Goal: Task Accomplishment & Management: Use online tool/utility

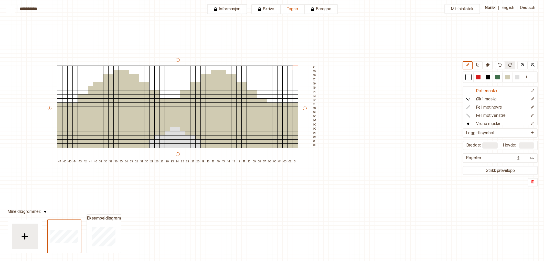
scroll to position [33, 81]
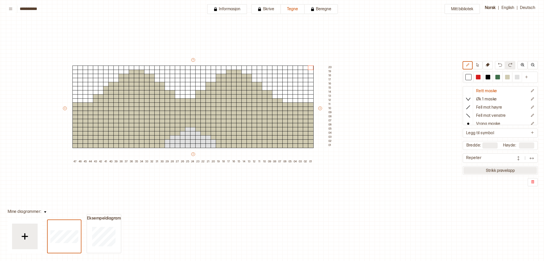
click at [504, 170] on button "Strikk prøvelapp" at bounding box center [500, 170] width 73 height 7
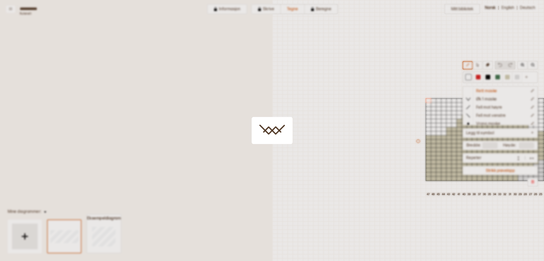
scroll to position [13, 272]
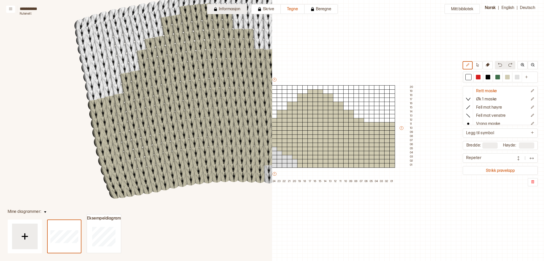
click at [229, 7] on button "Informasjon" at bounding box center [227, 9] width 40 height 10
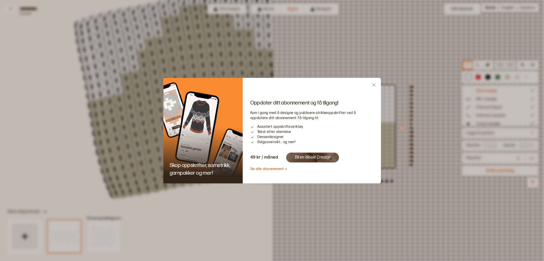
click at [273, 170] on link "Se alle abonnement" at bounding box center [269, 169] width 37 height 4
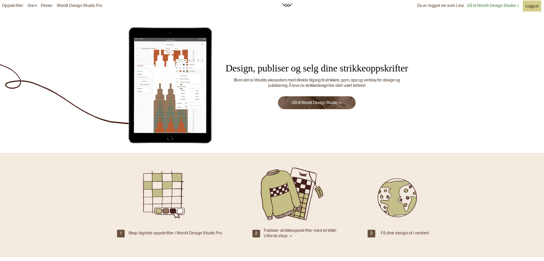
click at [320, 101] on link "Gå til Woolit Design Studio" at bounding box center [317, 102] width 50 height 5
click at [326, 100] on button "Gå til Woolit Design Studio" at bounding box center [317, 103] width 78 height 14
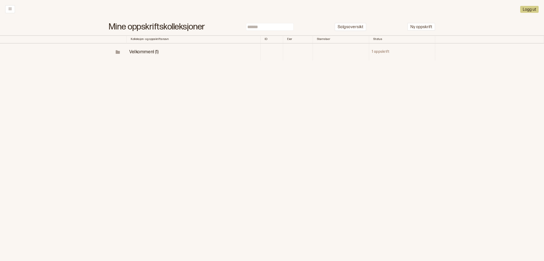
click at [150, 51] on span "Velkommen! (1)" at bounding box center [143, 51] width 29 height 5
click at [155, 69] on p "Diagrammer" at bounding box center [160, 69] width 27 height 6
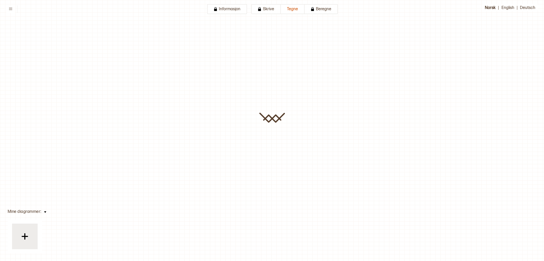
type input "**********"
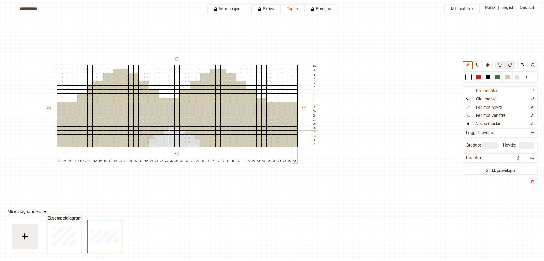
scroll to position [34, 99]
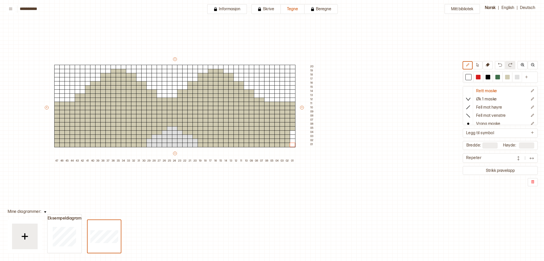
drag, startPoint x: 508, startPoint y: 76, endPoint x: 292, endPoint y: 149, distance: 228.4
click at [292, 149] on div "+ + + + 47 46 45 44 43 42 41 40 39 38 37 36 35 34 33 32 31 30 29 28 27 26 25 24…" at bounding box center [180, 110] width 272 height 107
drag, startPoint x: 293, startPoint y: 146, endPoint x: 294, endPoint y: 141, distance: 4.6
click at [294, 141] on div "+ + + + 47 46 45 44 43 42 41 40 39 38 37 36 35 34 33 32 31 30 29 28 27 26 25 24…" at bounding box center [180, 110] width 272 height 107
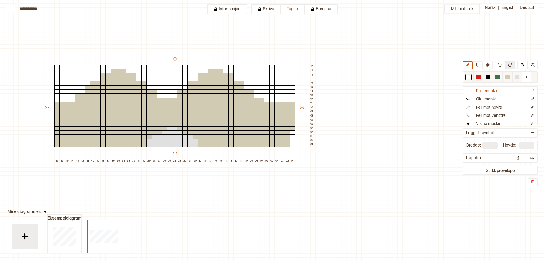
click at [508, 78] on div at bounding box center [507, 77] width 5 height 5
drag, startPoint x: 293, startPoint y: 131, endPoint x: 293, endPoint y: 149, distance: 17.9
click at [293, 149] on div "+ + + + 47 46 45 44 43 42 41 40 39 38 37 36 35 34 33 32 31 30 29 28 27 26 25 24…" at bounding box center [180, 110] width 272 height 107
click at [292, 150] on div "+ + + + 47 46 45 44 43 42 41 40 39 38 37 36 35 34 33 32 31 30 29 28 27 26 25 24…" at bounding box center [180, 110] width 272 height 107
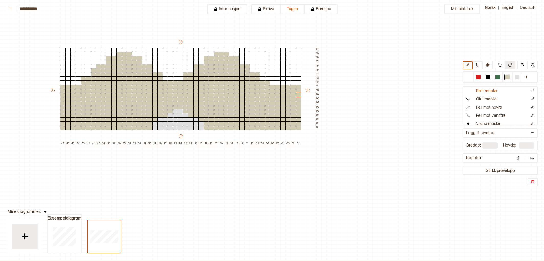
scroll to position [37, 94]
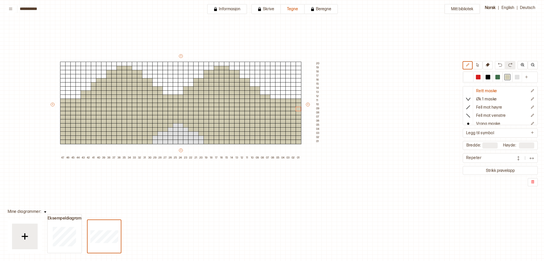
click at [64, 59] on div "+ + + + 47 46 45 44 43 42 41 40 39 38 37 36 35 34 33 32 31 30 29 28 27 26 25 24…" at bounding box center [186, 107] width 272 height 107
click at [529, 77] on button at bounding box center [526, 76] width 9 height 9
click at [465, 77] on div at bounding box center [465, 77] width 5 height 5
drag, startPoint x: 465, startPoint y: 77, endPoint x: 293, endPoint y: 64, distance: 172.2
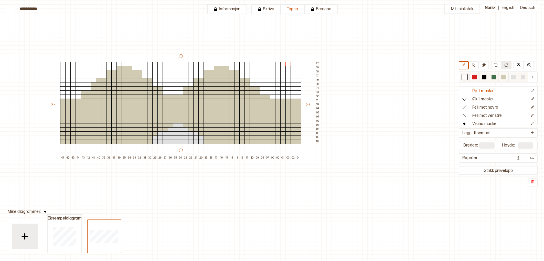
click at [466, 76] on div at bounding box center [465, 77] width 5 height 5
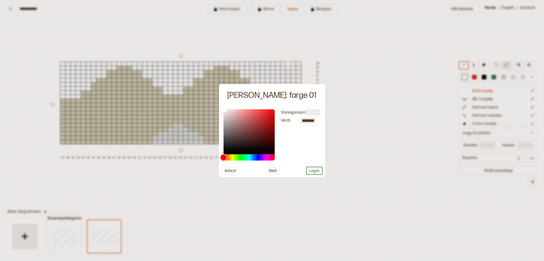
click at [394, 87] on div at bounding box center [272, 130] width 544 height 261
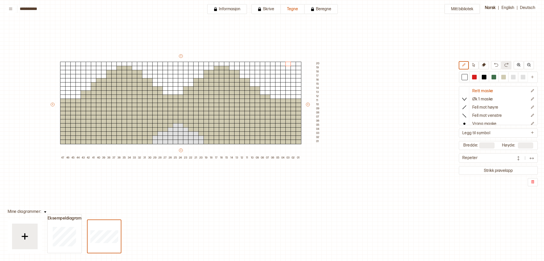
click at [298, 59] on div "+ + + + 47 46 45 44 43 42 41 40 39 38 37 36 35 34 33 32 31 30 29 28 27 26 25 24…" at bounding box center [186, 107] width 272 height 107
click at [181, 56] on button "+" at bounding box center [181, 56] width 4 height 4
drag, startPoint x: 302, startPoint y: 62, endPoint x: 302, endPoint y: 51, distance: 10.3
click at [302, 52] on div "Mitt bibliotek Rett maske Øk 1 maske Fell mot høyre Fell mot venstre Vrang mask…" at bounding box center [450, 224] width 1089 height 522
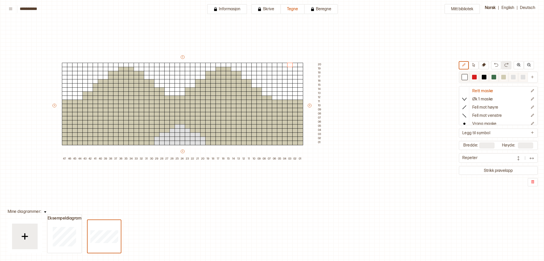
click at [464, 79] on div at bounding box center [465, 77] width 5 height 5
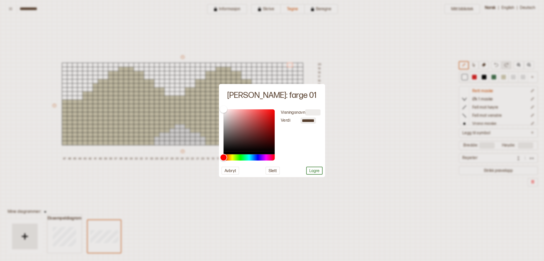
click at [363, 156] on div at bounding box center [272, 130] width 544 height 261
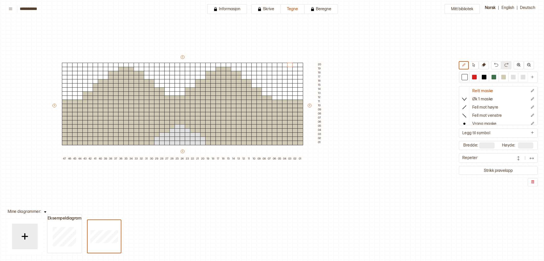
drag, startPoint x: 465, startPoint y: 77, endPoint x: 299, endPoint y: 61, distance: 166.5
click at [526, 146] on input "**" at bounding box center [525, 145] width 15 height 6
type input "*"
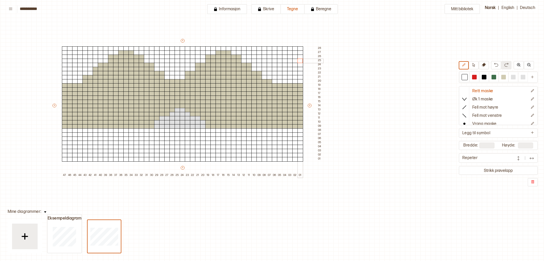
click at [301, 60] on div "+ + + + 47 46 45 44 43 42 41 40 39 38 37 36 35 34 33 32 31 30 29 28 27 26 25 24…" at bounding box center [188, 107] width 272 height 139
click at [533, 78] on icon "Ny farge" at bounding box center [533, 77] width 4 height 4
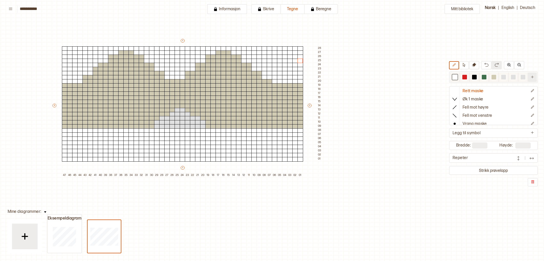
click at [532, 78] on icon "Ny farge" at bounding box center [533, 77] width 4 height 4
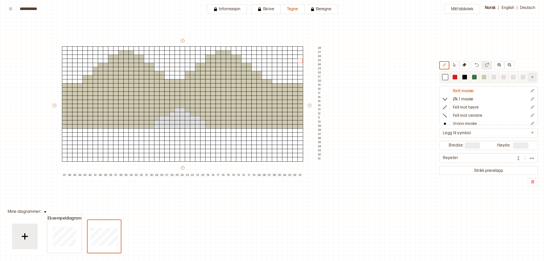
click at [532, 78] on icon "Ny farge" at bounding box center [533, 77] width 4 height 4
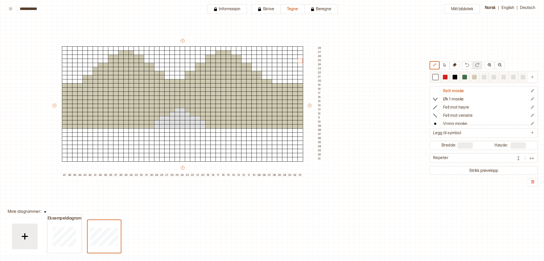
click at [474, 76] on div at bounding box center [474, 77] width 5 height 5
drag, startPoint x: 300, startPoint y: 131, endPoint x: 300, endPoint y: 158, distance: 27.4
click at [300, 158] on div "+ + + + 47 46 45 44 43 42 41 40 39 38 37 36 35 34 33 32 31 30 29 28 27 26 25 24…" at bounding box center [188, 107] width 272 height 139
drag, startPoint x: 295, startPoint y: 134, endPoint x: 291, endPoint y: 136, distance: 4.2
click at [291, 136] on div "+ + + + 47 46 45 44 43 42 41 40 39 38 37 36 35 34 33 32 31 30 29 28 27 26 25 24…" at bounding box center [188, 107] width 272 height 139
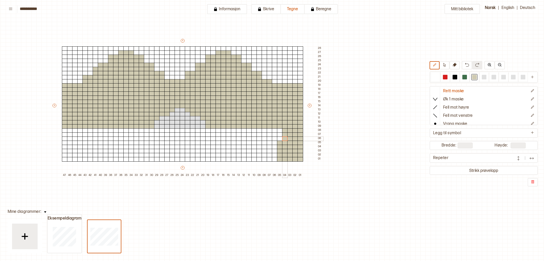
drag, startPoint x: 286, startPoint y: 130, endPoint x: 283, endPoint y: 133, distance: 4.0
click at [283, 135] on div "+ + + + 47 46 45 44 43 42 41 40 39 38 37 36 35 34 33 32 31 30 29 28 27 26 25 24…" at bounding box center [188, 107] width 272 height 139
drag, startPoint x: 281, startPoint y: 130, endPoint x: 247, endPoint y: 126, distance: 34.0
click at [279, 137] on div "+ + + + 47 46 45 44 43 42 41 40 39 38 37 36 35 34 33 32 31 30 29 28 27 26 25 24…" at bounding box center [188, 107] width 272 height 139
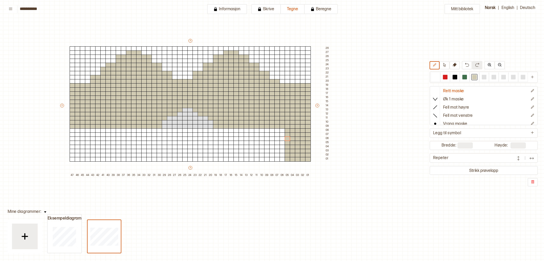
scroll to position [36, 83]
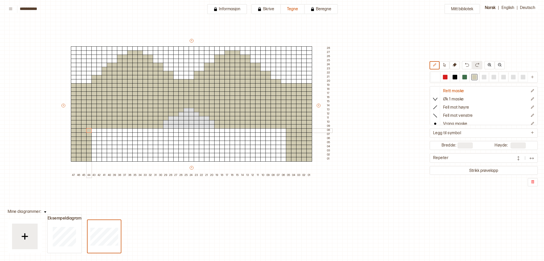
drag, startPoint x: 72, startPoint y: 130, endPoint x: 90, endPoint y: 131, distance: 17.8
click at [90, 131] on div "+ + + + 47 46 45 44 43 42 41 40 39 38 37 36 35 34 33 32 31 30 29 28 27 26 25 24…" at bounding box center [197, 107] width 272 height 139
click at [94, 132] on div at bounding box center [94, 134] width 6 height 5
drag, startPoint x: 93, startPoint y: 129, endPoint x: 98, endPoint y: 130, distance: 5.4
click at [96, 130] on div at bounding box center [94, 130] width 6 height 5
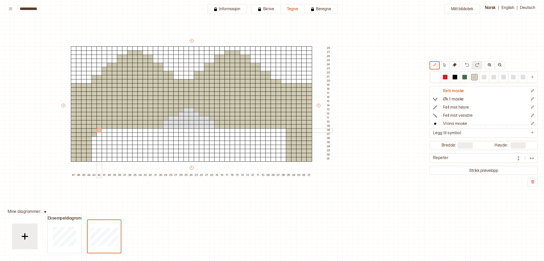
drag, startPoint x: 99, startPoint y: 130, endPoint x: 124, endPoint y: 132, distance: 25.2
click at [100, 130] on div at bounding box center [100, 130] width 6 height 5
click at [284, 130] on div at bounding box center [284, 130] width 6 height 5
drag, startPoint x: 285, startPoint y: 134, endPoint x: 276, endPoint y: 130, distance: 9.6
click at [284, 134] on div at bounding box center [284, 134] width 6 height 5
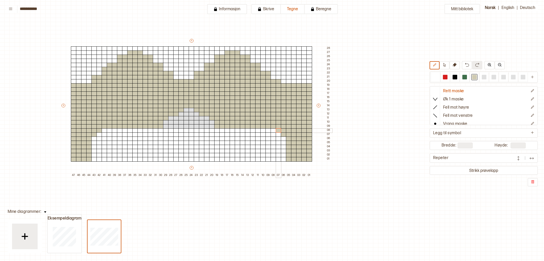
click at [278, 130] on div at bounding box center [279, 130] width 6 height 5
click at [273, 131] on div at bounding box center [274, 130] width 6 height 5
drag, startPoint x: 278, startPoint y: 135, endPoint x: 282, endPoint y: 139, distance: 6.0
click at [280, 137] on div "+ + + + 47 46 45 44 43 42 41 40 39 38 37 36 35 34 33 32 31 30 29 28 27 26 25 24…" at bounding box center [197, 107] width 272 height 139
drag, startPoint x: 283, startPoint y: 139, endPoint x: 269, endPoint y: 133, distance: 15.2
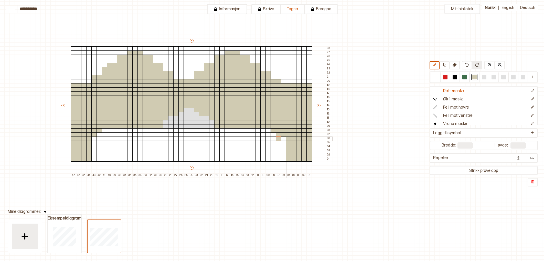
click at [282, 139] on div at bounding box center [284, 139] width 6 height 5
click at [268, 131] on div at bounding box center [269, 130] width 6 height 5
click at [262, 130] on div at bounding box center [264, 130] width 6 height 5
drag, startPoint x: 273, startPoint y: 135, endPoint x: 263, endPoint y: 132, distance: 10.6
click at [273, 135] on div at bounding box center [274, 134] width 6 height 5
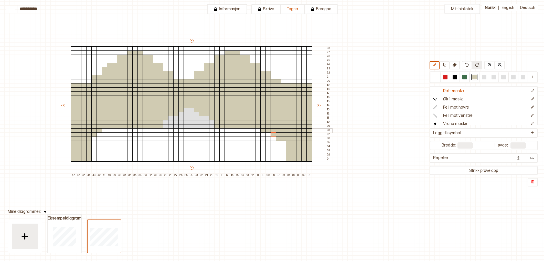
click at [105, 129] on div at bounding box center [105, 130] width 6 height 5
click at [110, 130] on div at bounding box center [110, 130] width 6 height 5
click at [115, 131] on div at bounding box center [115, 130] width 6 height 5
click at [101, 133] on div at bounding box center [100, 134] width 6 height 5
click at [103, 134] on div at bounding box center [105, 134] width 6 height 5
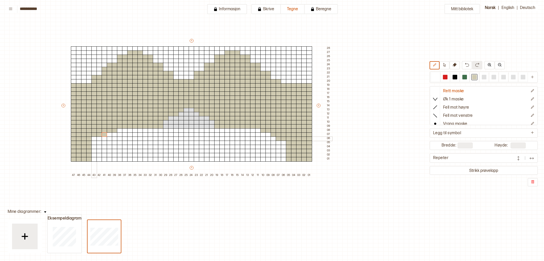
click at [96, 138] on div at bounding box center [94, 139] width 6 height 5
click at [99, 139] on div at bounding box center [100, 139] width 6 height 5
click at [110, 137] on div at bounding box center [110, 139] width 6 height 5
click at [110, 135] on div at bounding box center [110, 134] width 6 height 5
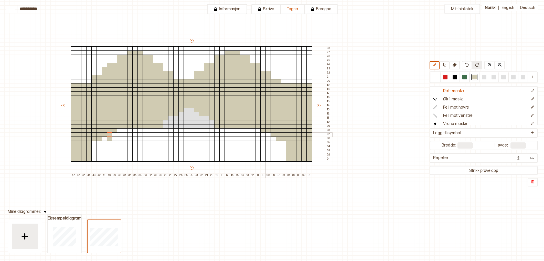
click at [269, 135] on div at bounding box center [269, 134] width 6 height 5
click at [269, 140] on div at bounding box center [269, 139] width 6 height 5
click at [485, 78] on div at bounding box center [484, 77] width 5 height 5
click at [258, 132] on div at bounding box center [258, 130] width 6 height 5
click at [261, 135] on div at bounding box center [264, 134] width 6 height 5
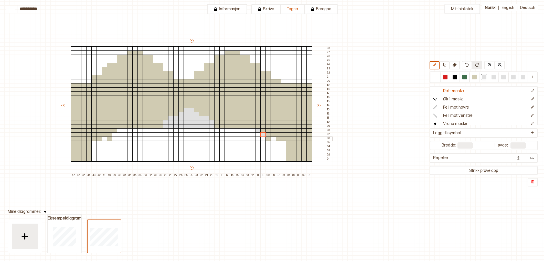
click at [263, 138] on div at bounding box center [264, 139] width 6 height 5
drag, startPoint x: 259, startPoint y: 138, endPoint x: 263, endPoint y: 140, distance: 4.4
click at [260, 138] on div at bounding box center [258, 139] width 6 height 5
click at [260, 143] on div at bounding box center [258, 143] width 6 height 5
click at [253, 146] on div at bounding box center [253, 147] width 6 height 5
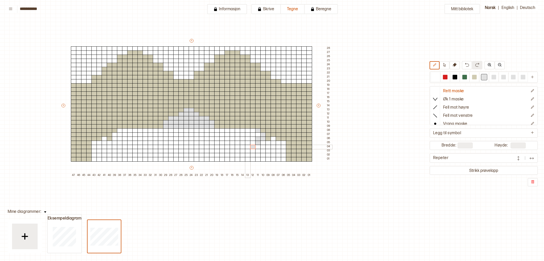
click at [248, 146] on div at bounding box center [248, 147] width 6 height 5
click at [243, 143] on div at bounding box center [243, 143] width 6 height 5
drag, startPoint x: 238, startPoint y: 143, endPoint x: 232, endPoint y: 140, distance: 6.9
click at [237, 142] on div at bounding box center [238, 143] width 6 height 5
click at [232, 140] on div at bounding box center [233, 139] width 6 height 5
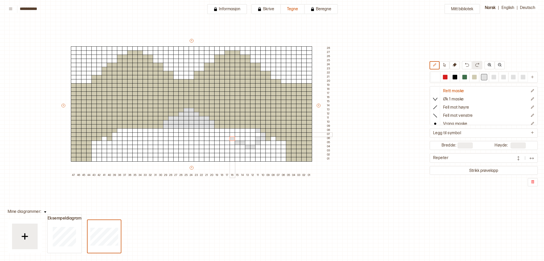
click at [233, 136] on div at bounding box center [233, 134] width 6 height 5
click at [233, 143] on div at bounding box center [233, 143] width 6 height 5
click at [237, 147] on div at bounding box center [238, 147] width 6 height 5
click at [242, 147] on div at bounding box center [243, 147] width 6 height 5
click at [243, 150] on div at bounding box center [243, 151] width 6 height 5
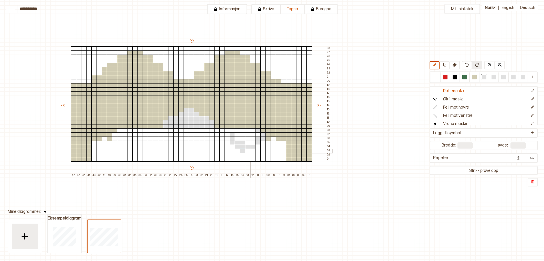
drag, startPoint x: 248, startPoint y: 151, endPoint x: 246, endPoint y: 146, distance: 5.2
click at [248, 151] on div at bounding box center [248, 151] width 6 height 5
click at [238, 132] on div at bounding box center [238, 130] width 6 height 5
click at [243, 131] on div at bounding box center [243, 130] width 6 height 5
drag, startPoint x: 247, startPoint y: 132, endPoint x: 251, endPoint y: 132, distance: 4.1
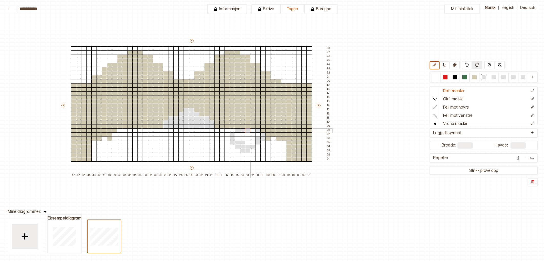
click at [247, 132] on div at bounding box center [248, 130] width 6 height 5
click at [254, 132] on div at bounding box center [253, 130] width 6 height 5
drag, startPoint x: 259, startPoint y: 134, endPoint x: 227, endPoint y: 133, distance: 31.3
click at [258, 134] on div at bounding box center [258, 134] width 6 height 5
click at [237, 134] on div at bounding box center [238, 134] width 6 height 5
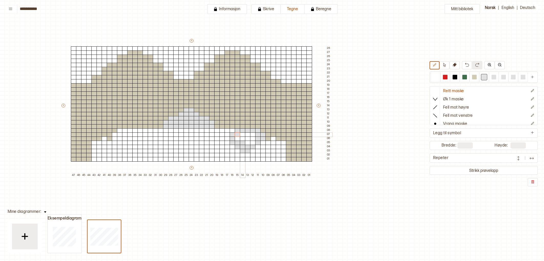
click at [243, 134] on div at bounding box center [243, 134] width 6 height 5
click at [252, 134] on div at bounding box center [253, 134] width 6 height 5
drag, startPoint x: 238, startPoint y: 137, endPoint x: 243, endPoint y: 138, distance: 4.6
click at [239, 137] on div at bounding box center [238, 139] width 6 height 5
click at [252, 138] on div at bounding box center [253, 139] width 6 height 5
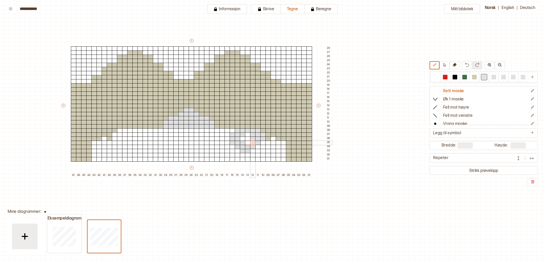
click at [252, 142] on div at bounding box center [253, 143] width 6 height 5
click at [248, 139] on div at bounding box center [248, 139] width 6 height 5
click at [437, 78] on div at bounding box center [435, 77] width 5 height 5
click at [252, 138] on div at bounding box center [253, 139] width 6 height 5
click at [250, 138] on div at bounding box center [248, 139] width 6 height 5
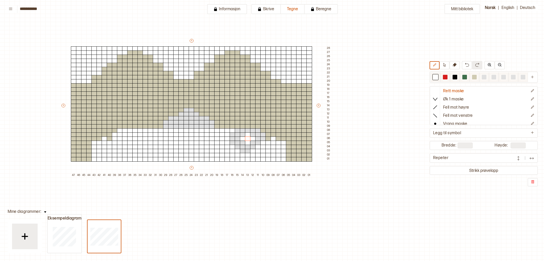
click at [482, 76] on div at bounding box center [484, 77] width 5 height 5
click at [121, 131] on div at bounding box center [120, 130] width 6 height 5
drag, startPoint x: 123, startPoint y: 131, endPoint x: 126, endPoint y: 132, distance: 2.6
click at [124, 132] on div at bounding box center [125, 130] width 6 height 5
click at [130, 132] on div at bounding box center [130, 134] width 6 height 5
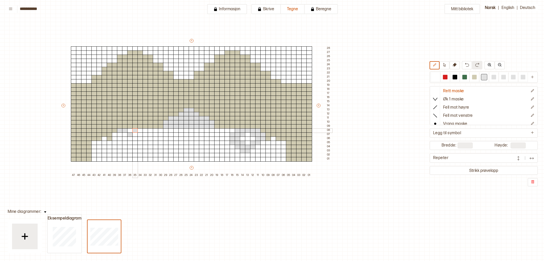
click at [135, 132] on div at bounding box center [135, 130] width 6 height 5
drag, startPoint x: 133, startPoint y: 132, endPoint x: 136, endPoint y: 132, distance: 3.6
click at [133, 132] on div at bounding box center [135, 130] width 6 height 5
drag, startPoint x: 129, startPoint y: 131, endPoint x: 134, endPoint y: 131, distance: 5.1
click at [129, 131] on div at bounding box center [130, 130] width 6 height 5
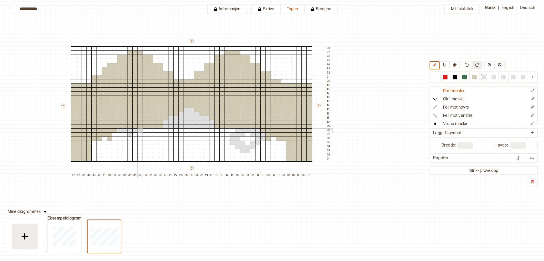
click at [141, 131] on div at bounding box center [141, 130] width 6 height 5
click at [144, 131] on div at bounding box center [146, 130] width 6 height 5
drag, startPoint x: 235, startPoint y: 130, endPoint x: 231, endPoint y: 131, distance: 3.6
click at [234, 130] on div at bounding box center [233, 130] width 6 height 5
click at [229, 133] on div at bounding box center [228, 134] width 6 height 5
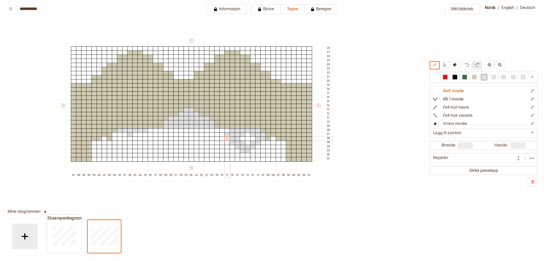
click at [229, 138] on div at bounding box center [228, 139] width 6 height 5
drag, startPoint x: 230, startPoint y: 142, endPoint x: 233, endPoint y: 145, distance: 4.2
click at [230, 143] on div "+ + + + 47 46 45 44 43 42 41 40 39 38 37 36 35 34 33 32 31 30 29 28 27 26 25 24…" at bounding box center [197, 107] width 272 height 139
click at [233, 147] on div at bounding box center [233, 147] width 6 height 5
drag, startPoint x: 237, startPoint y: 150, endPoint x: 243, endPoint y: 153, distance: 6.6
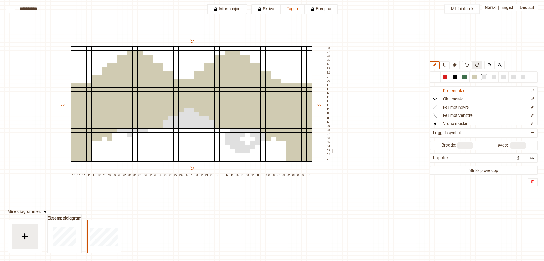
click at [238, 151] on div at bounding box center [238, 151] width 6 height 5
click at [244, 155] on div at bounding box center [243, 155] width 6 height 5
click at [248, 155] on div at bounding box center [248, 155] width 6 height 5
drag, startPoint x: 253, startPoint y: 152, endPoint x: 259, endPoint y: 150, distance: 6.6
click at [253, 152] on div at bounding box center [253, 151] width 6 height 5
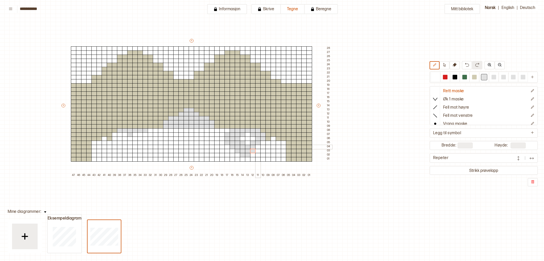
click at [259, 148] on div at bounding box center [258, 147] width 6 height 5
click at [263, 144] on div at bounding box center [264, 143] width 6 height 5
click at [269, 143] on div at bounding box center [269, 143] width 6 height 5
click at [264, 146] on div at bounding box center [264, 147] width 6 height 5
click at [258, 149] on div at bounding box center [258, 151] width 6 height 5
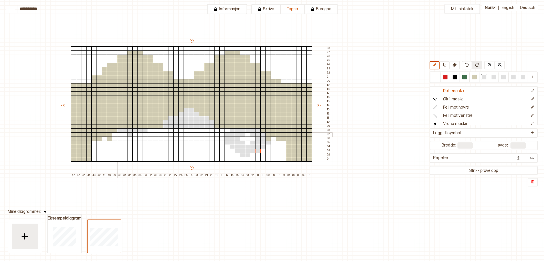
click at [116, 136] on div at bounding box center [115, 134] width 6 height 5
click at [120, 136] on div at bounding box center [120, 134] width 6 height 5
click at [126, 136] on div at bounding box center [125, 134] width 6 height 5
click at [437, 77] on div at bounding box center [435, 77] width 5 height 5
click at [131, 136] on div at bounding box center [130, 134] width 6 height 5
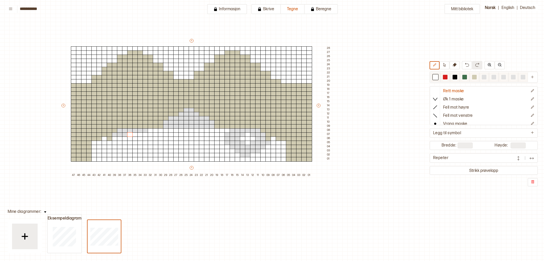
drag, startPoint x: 483, startPoint y: 78, endPoint x: 479, endPoint y: 80, distance: 4.7
click at [483, 78] on div at bounding box center [484, 77] width 5 height 5
click at [136, 136] on div at bounding box center [135, 134] width 6 height 5
click at [140, 136] on div at bounding box center [141, 134] width 6 height 5
click at [146, 136] on div at bounding box center [146, 134] width 6 height 5
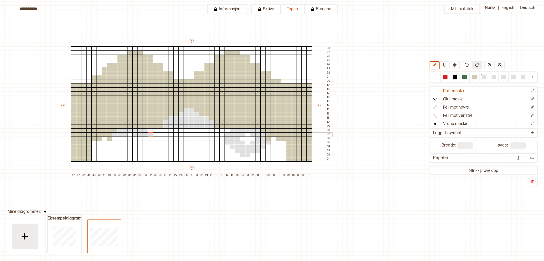
click at [150, 135] on div at bounding box center [151, 134] width 6 height 5
click at [150, 138] on div at bounding box center [151, 139] width 6 height 5
click at [147, 138] on div at bounding box center [146, 139] width 6 height 5
click at [140, 139] on div at bounding box center [141, 139] width 6 height 5
click at [115, 139] on div at bounding box center [115, 139] width 6 height 5
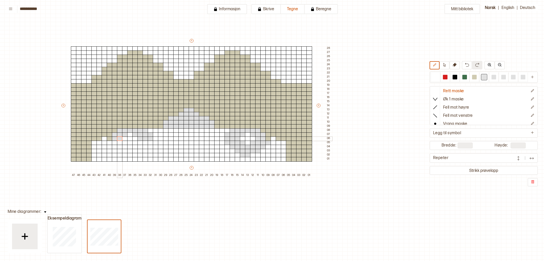
click at [119, 139] on div at bounding box center [120, 139] width 6 height 5
click at [152, 144] on div at bounding box center [151, 143] width 6 height 5
click at [148, 144] on div at bounding box center [151, 143] width 6 height 5
click at [145, 144] on div at bounding box center [146, 143] width 6 height 5
click at [141, 144] on div at bounding box center [141, 143] width 6 height 5
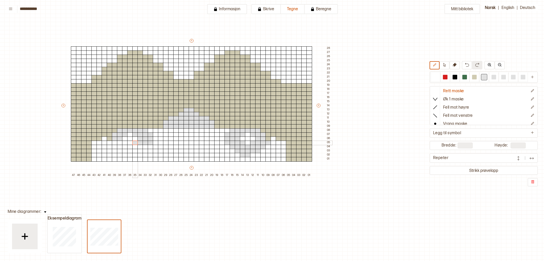
click at [137, 144] on div at bounding box center [135, 143] width 6 height 5
click at [125, 144] on div at bounding box center [125, 143] width 6 height 5
click at [121, 143] on div at bounding box center [120, 143] width 6 height 5
click at [116, 143] on div at bounding box center [115, 143] width 6 height 5
click at [110, 144] on div at bounding box center [110, 143] width 6 height 5
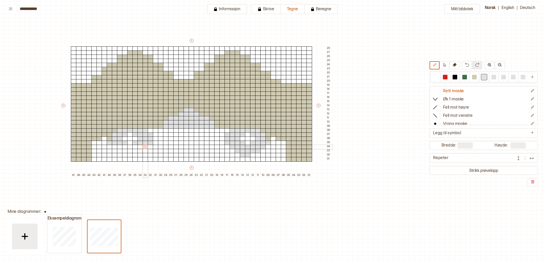
click at [147, 148] on div at bounding box center [146, 147] width 6 height 5
click at [140, 148] on div at bounding box center [141, 147] width 6 height 5
click at [137, 147] on div at bounding box center [135, 147] width 6 height 5
click at [130, 147] on div at bounding box center [130, 147] width 6 height 5
click at [127, 147] on div at bounding box center [125, 147] width 6 height 5
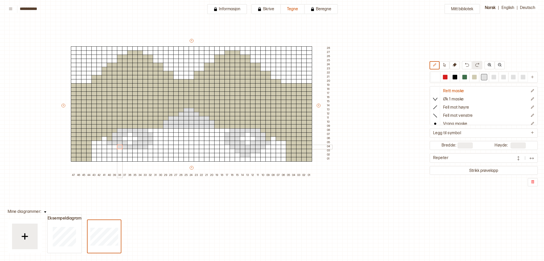
click at [120, 147] on div at bounding box center [120, 147] width 6 height 5
click at [114, 147] on div at bounding box center [115, 147] width 6 height 5
click at [143, 151] on div at bounding box center [146, 151] width 6 height 5
click at [140, 151] on div at bounding box center [141, 151] width 6 height 5
click at [136, 151] on div at bounding box center [135, 151] width 6 height 5
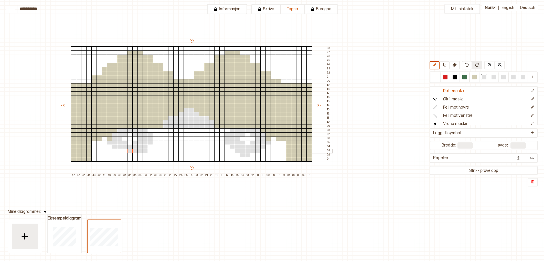
drag, startPoint x: 131, startPoint y: 151, endPoint x: 128, endPoint y: 151, distance: 2.6
click at [131, 151] on div at bounding box center [130, 151] width 6 height 5
click at [125, 151] on div at bounding box center [125, 151] width 6 height 5
click at [140, 155] on div at bounding box center [141, 155] width 6 height 5
click at [136, 155] on div at bounding box center [135, 155] width 6 height 5
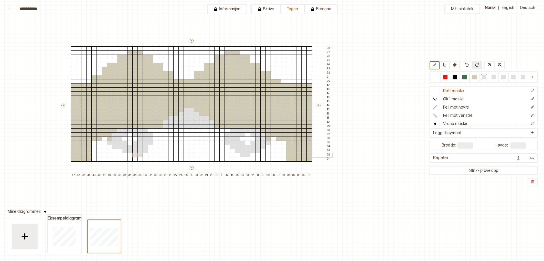
click at [131, 154] on div at bounding box center [130, 155] width 6 height 5
click at [122, 151] on div at bounding box center [125, 151] width 6 height 5
click at [120, 151] on div at bounding box center [120, 151] width 6 height 5
click at [434, 77] on div at bounding box center [435, 77] width 5 height 5
click at [144, 151] on div at bounding box center [146, 151] width 6 height 5
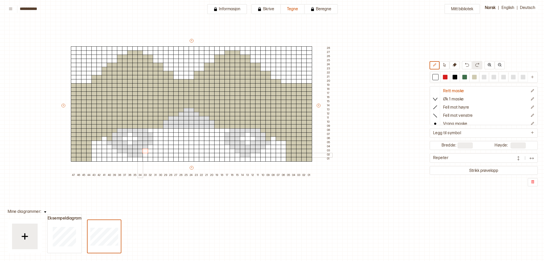
click at [139, 154] on div at bounding box center [141, 155] width 6 height 5
click at [476, 76] on div at bounding box center [474, 77] width 5 height 5
drag, startPoint x: 106, startPoint y: 138, endPoint x: 92, endPoint y: 158, distance: 24.2
click at [92, 158] on div "+ + + + 47 46 45 44 43 42 41 40 39 38 37 36 35 34 33 32 31 30 29 28 27 26 25 24…" at bounding box center [197, 107] width 272 height 139
drag, startPoint x: 108, startPoint y: 159, endPoint x: 170, endPoint y: 160, distance: 62.0
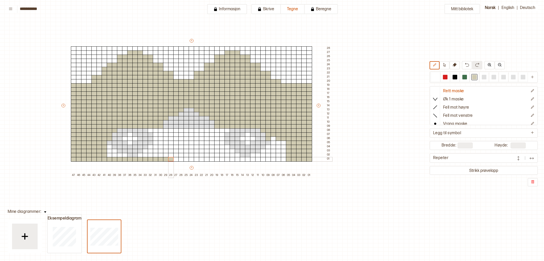
click at [170, 160] on div "+ + + + 47 46 45 44 43 42 41 40 39 38 37 36 35 34 33 32 31 30 29 28 27 26 25 24…" at bounding box center [197, 107] width 272 height 139
drag, startPoint x: 151, startPoint y: 130, endPoint x: 205, endPoint y: 130, distance: 54.6
click at [205, 130] on div "+ + + + 47 46 45 44 43 42 41 40 39 38 37 36 35 34 33 32 31 30 29 28 27 26 25 24…" at bounding box center [197, 107] width 272 height 139
drag, startPoint x: 221, startPoint y: 133, endPoint x: 157, endPoint y: 141, distance: 65.0
click at [157, 141] on div "+ + + + 47 46 45 44 43 42 41 40 39 38 37 36 35 34 33 32 31 30 29 28 27 26 25 24…" at bounding box center [197, 107] width 272 height 139
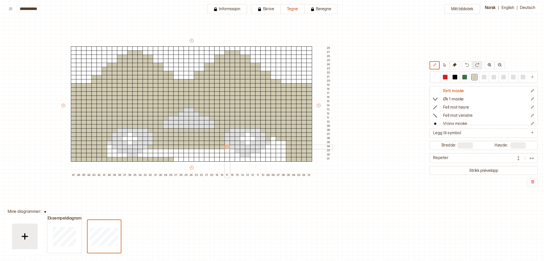
drag, startPoint x: 151, startPoint y: 146, endPoint x: 225, endPoint y: 148, distance: 74.8
click at [227, 148] on div "+ + + + 47 46 45 44 43 42 41 40 39 38 37 36 35 34 33 32 31 30 29 28 27 26 25 24…" at bounding box center [197, 107] width 272 height 139
drag, startPoint x: 110, startPoint y: 148, endPoint x: 115, endPoint y: 152, distance: 6.2
click at [115, 152] on div "+ + + + 47 46 45 44 43 42 41 40 39 38 37 36 35 34 33 32 31 30 29 28 27 26 25 24…" at bounding box center [197, 107] width 272 height 139
drag, startPoint x: 121, startPoint y: 155, endPoint x: 124, endPoint y: 155, distance: 3.1
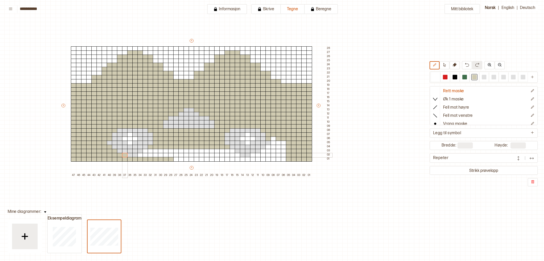
click at [124, 155] on div "+ + + + 47 46 45 44 43 42 41 40 39 38 37 36 35 34 33 32 31 30 29 28 27 26 25 24…" at bounding box center [197, 107] width 272 height 139
click at [274, 139] on div at bounding box center [274, 139] width 6 height 5
drag, startPoint x: 275, startPoint y: 141, endPoint x: 198, endPoint y: 146, distance: 76.5
click at [210, 150] on div "+ + + + 47 46 45 44 43 42 41 40 39 38 37 36 35 34 33 32 31 30 29 28 27 26 25 24…" at bounding box center [197, 107] width 272 height 139
drag, startPoint x: 145, startPoint y: 150, endPoint x: 163, endPoint y: 152, distance: 18.1
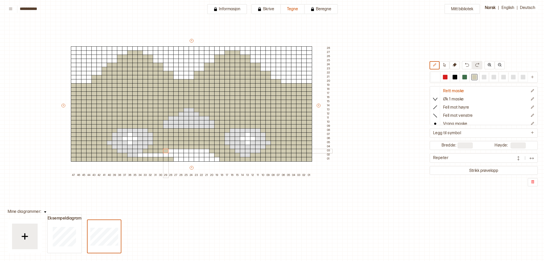
click at [164, 152] on div "+ + + + 47 46 45 44 43 42 41 40 39 38 37 36 35 34 33 32 31 30 29 28 27 26 25 24…" at bounding box center [197, 107] width 272 height 139
drag, startPoint x: 140, startPoint y: 155, endPoint x: 160, endPoint y: 155, distance: 19.5
click at [160, 155] on div "+ + + + 47 46 45 44 43 42 41 40 39 38 37 36 35 34 33 32 31 30 29 28 27 26 25 24…" at bounding box center [197, 107] width 272 height 139
drag, startPoint x: 434, startPoint y: 78, endPoint x: 421, endPoint y: 85, distance: 15.1
click at [434, 78] on div at bounding box center [435, 77] width 5 height 5
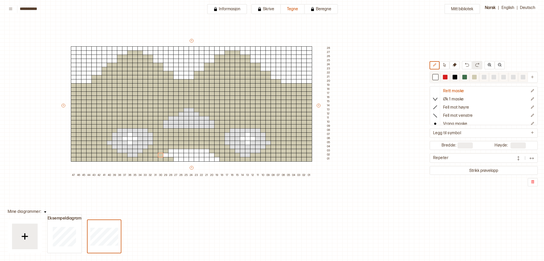
click at [473, 77] on div at bounding box center [474, 77] width 5 height 5
drag, startPoint x: 218, startPoint y: 158, endPoint x: 207, endPoint y: 158, distance: 10.8
click at [207, 158] on div "+ + + + 47 46 45 44 43 42 41 40 39 38 37 36 35 34 33 32 31 30 29 28 27 26 25 24…" at bounding box center [197, 107] width 272 height 139
click at [454, 77] on div at bounding box center [455, 77] width 5 height 5
drag, startPoint x: 170, startPoint y: 151, endPoint x: 200, endPoint y: 160, distance: 31.2
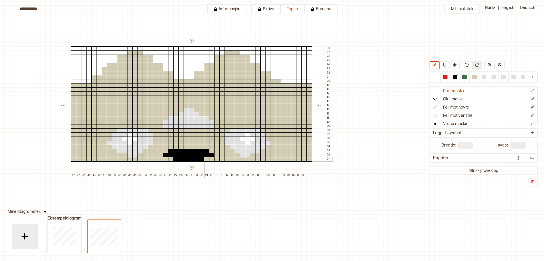
click at [200, 160] on div "+ + + + 47 46 45 44 43 42 41 40 39 38 37 36 35 34 33 32 31 30 29 28 27 26 25 24…" at bounding box center [197, 107] width 272 height 139
click at [518, 146] on input "**" at bounding box center [518, 145] width 15 height 6
type input "*"
type input "**"
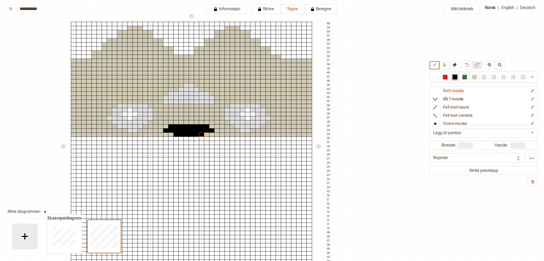
click at [401, 131] on div "Mitt bibliotek Rett maske Øk 1 maske Fell mot høyre Fell mot venstre Vrang mask…" at bounding box center [461, 225] width 1089 height 522
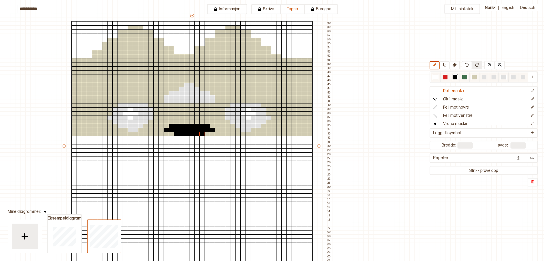
click at [456, 76] on div at bounding box center [455, 77] width 5 height 5
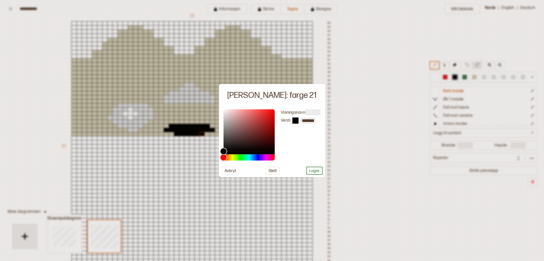
drag, startPoint x: 396, startPoint y: 105, endPoint x: 393, endPoint y: 104, distance: 2.8
click at [396, 105] on div at bounding box center [272, 130] width 544 height 261
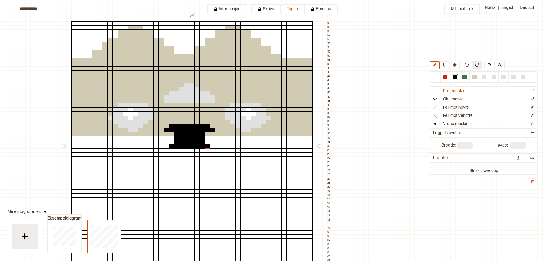
drag, startPoint x: 177, startPoint y: 138, endPoint x: 206, endPoint y: 146, distance: 30.8
click at [207, 146] on div "+ + + + 47 46 45 44 43 42 41 40 39 38 37 36 35 34 33 32 31 30 29 28 27 26 25 24…" at bounding box center [197, 148] width 272 height 271
drag, startPoint x: 202, startPoint y: 150, endPoint x: 193, endPoint y: 157, distance: 11.4
click at [193, 157] on div "+ + + + 47 46 45 44 43 42 41 40 39 38 37 36 35 34 33 32 31 30 29 28 27 26 25 24…" at bounding box center [197, 148] width 272 height 271
click at [190, 161] on div "+ + + + 47 46 45 44 43 42 41 40 39 38 37 36 35 34 33 32 31 30 29 28 27 26 25 24…" at bounding box center [197, 148] width 272 height 271
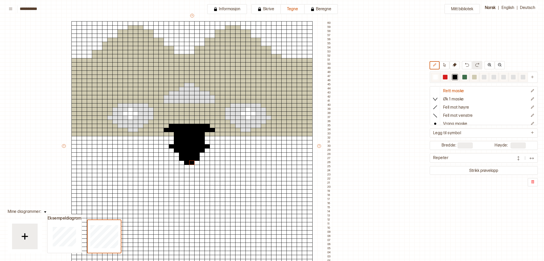
drag, startPoint x: 494, startPoint y: 79, endPoint x: 487, endPoint y: 81, distance: 7.0
click at [494, 79] on div at bounding box center [494, 77] width 6 height 6
click at [239, 100] on div at bounding box center [238, 101] width 6 height 5
click at [246, 101] on div at bounding box center [249, 101] width 6 height 5
click at [257, 102] on div at bounding box center [259, 101] width 6 height 5
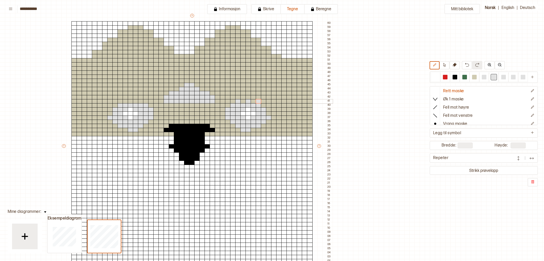
click at [255, 102] on div at bounding box center [254, 101] width 6 height 5
click at [122, 100] on div at bounding box center [121, 101] width 6 height 5
click at [126, 101] on div at bounding box center [126, 101] width 6 height 5
drag, startPoint x: 132, startPoint y: 101, endPoint x: 141, endPoint y: 101, distance: 9.5
click at [133, 101] on div "+ + + + 47 46 45 44 43 42 41 40 39 38 37 36 35 34 33 32 31 30 29 28 27 26 25 24…" at bounding box center [197, 148] width 272 height 271
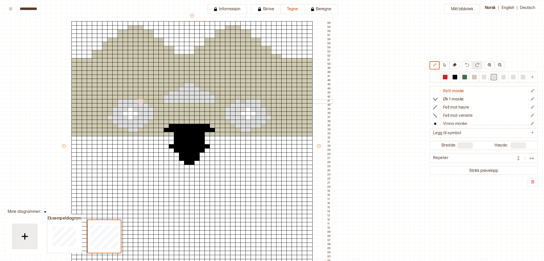
click at [142, 101] on div at bounding box center [141, 101] width 6 height 5
click at [147, 101] on div at bounding box center [146, 101] width 6 height 5
click at [475, 77] on div at bounding box center [474, 77] width 5 height 5
click at [146, 100] on div at bounding box center [146, 101] width 6 height 5
click at [137, 100] on div at bounding box center [136, 101] width 6 height 5
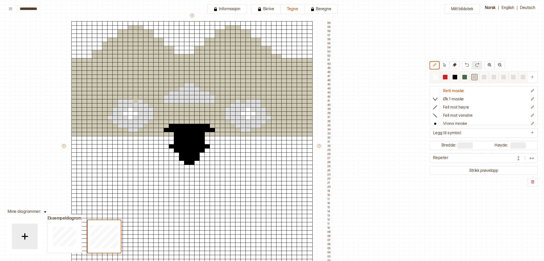
click at [473, 79] on div at bounding box center [474, 77] width 5 height 5
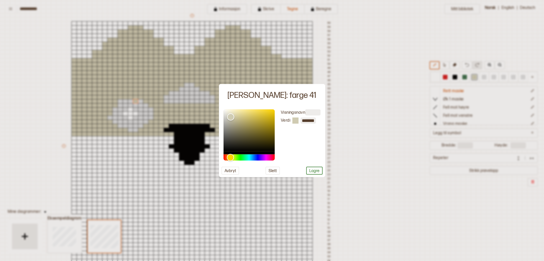
drag, startPoint x: 415, startPoint y: 151, endPoint x: 308, endPoint y: 157, distance: 107.5
click at [415, 151] on div at bounding box center [272, 130] width 544 height 261
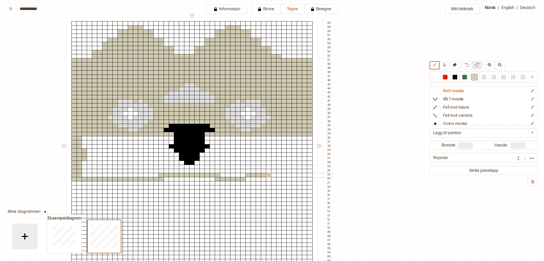
drag, startPoint x: 75, startPoint y: 136, endPoint x: 269, endPoint y: 176, distance: 198.5
click at [269, 176] on div "+ + + + 47 46 45 44 43 42 41 40 39 38 37 36 35 34 33 32 31 30 29 28 27 26 25 24…" at bounding box center [197, 148] width 272 height 271
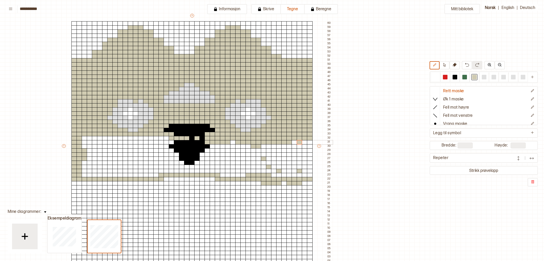
drag, startPoint x: 245, startPoint y: 181, endPoint x: 306, endPoint y: 143, distance: 71.2
click at [300, 143] on div "+ + + + 47 46 45 44 43 42 41 40 39 38 37 36 35 34 33 32 31 30 29 28 27 26 25 24…" at bounding box center [197, 148] width 272 height 271
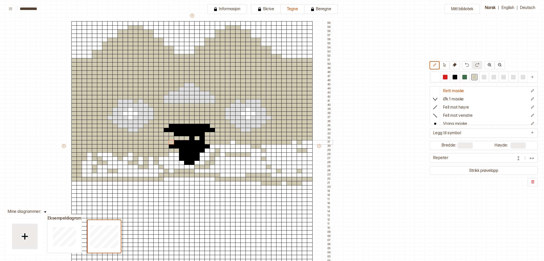
drag, startPoint x: 303, startPoint y: 148, endPoint x: 172, endPoint y: 144, distance: 131.0
click at [168, 144] on div "+ + + + 47 46 45 44 43 42 41 40 39 38 37 36 35 34 33 32 31 30 29 28 27 26 25 24…" at bounding box center [197, 148] width 272 height 271
drag, startPoint x: 454, startPoint y: 78, endPoint x: 441, endPoint y: 87, distance: 15.5
click at [453, 78] on div at bounding box center [455, 77] width 5 height 5
click at [177, 149] on div at bounding box center [177, 150] width 6 height 5
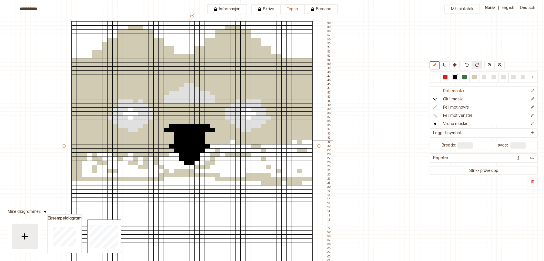
drag, startPoint x: 198, startPoint y: 139, endPoint x: 178, endPoint y: 139, distance: 19.7
click at [178, 139] on div "+ + + + 47 46 45 44 43 42 41 40 39 38 37 36 35 34 33 32 31 30 29 28 27 26 25 24…" at bounding box center [197, 148] width 272 height 271
click at [475, 76] on div at bounding box center [474, 77] width 5 height 5
click at [236, 142] on div at bounding box center [238, 142] width 6 height 5
click at [233, 143] on div at bounding box center [233, 142] width 6 height 5
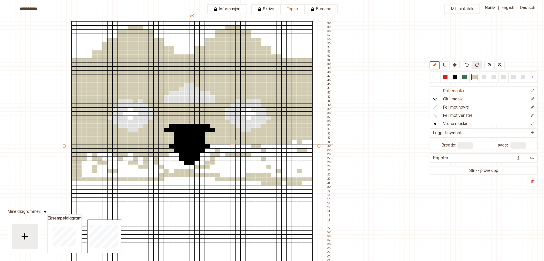
click at [296, 142] on div at bounding box center [295, 142] width 6 height 5
drag, startPoint x: 305, startPoint y: 142, endPoint x: 242, endPoint y: 160, distance: 65.1
click at [291, 151] on div "+ + + + 47 46 45 44 43 42 41 40 39 38 37 36 35 34 33 32 31 30 29 28 27 26 25 24…" at bounding box center [197, 148] width 272 height 271
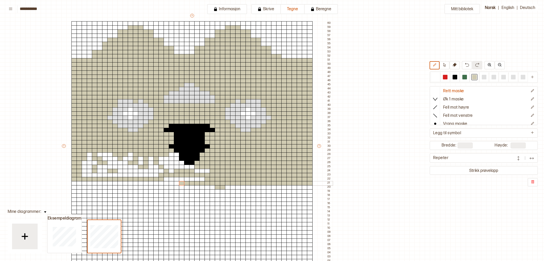
drag, startPoint x: 311, startPoint y: 149, endPoint x: 183, endPoint y: 183, distance: 132.2
click at [180, 182] on div "+ + + + 47 46 45 44 43 42 41 40 39 38 37 36 35 34 33 32 31 30 29 28 27 26 25 24…" at bounding box center [197, 148] width 272 height 271
click at [310, 188] on div at bounding box center [310, 187] width 6 height 5
drag, startPoint x: 305, startPoint y: 187, endPoint x: 271, endPoint y: 188, distance: 33.8
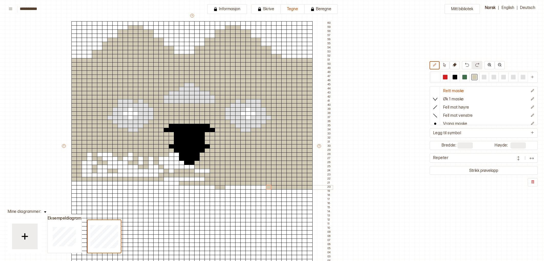
click at [271, 188] on div "+ + + + 47 46 45 44 43 42 41 40 39 38 37 36 35 34 33 32 31 30 29 28 27 26 25 24…" at bounding box center [197, 148] width 272 height 271
drag, startPoint x: 89, startPoint y: 155, endPoint x: 130, endPoint y: 156, distance: 41.3
click at [130, 156] on div "+ + + + 47 46 45 44 43 42 41 40 39 38 37 36 35 34 33 32 31 30 29 28 27 26 25 24…" at bounding box center [197, 148] width 272 height 271
drag, startPoint x: 104, startPoint y: 159, endPoint x: 172, endPoint y: 159, distance: 67.9
click at [172, 156] on div "+ + + + 47 46 45 44 43 42 41 40 39 38 37 36 35 34 33 32 31 30 29 28 27 26 25 24…" at bounding box center [197, 148] width 272 height 271
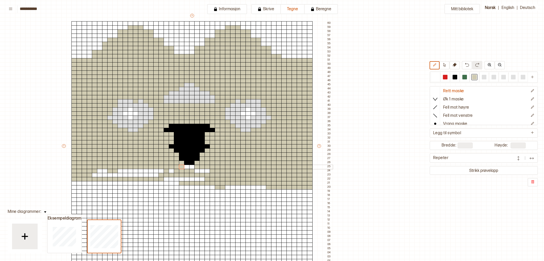
drag, startPoint x: 180, startPoint y: 162, endPoint x: 180, endPoint y: 167, distance: 4.9
click at [180, 167] on div "+ + + + 47 46 45 44 43 42 41 40 39 38 37 36 35 34 33 32 31 30 29 28 27 26 25 24…" at bounding box center [197, 148] width 272 height 271
drag, startPoint x: 193, startPoint y: 167, endPoint x: 186, endPoint y: 168, distance: 6.5
click at [186, 167] on div "+ + + + 47 46 45 44 43 42 41 40 39 38 37 36 35 34 33 32 31 30 29 28 27 26 25 24…" at bounding box center [197, 148] width 272 height 271
drag, startPoint x: 208, startPoint y: 171, endPoint x: 159, endPoint y: 176, distance: 49.7
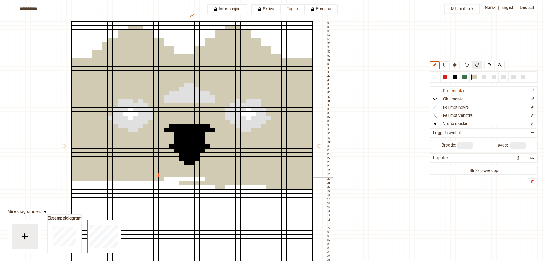
click at [159, 176] on div "+ + + + 47 46 45 44 43 42 41 40 39 38 37 36 35 34 33 32 31 30 29 28 27 26 25 24…" at bounding box center [197, 148] width 272 height 271
drag, startPoint x: 202, startPoint y: 178, endPoint x: 164, endPoint y: 178, distance: 37.9
click at [164, 178] on div "+ + + + 47 46 45 44 43 42 41 40 39 38 37 36 35 34 33 32 31 30 29 28 27 26 25 24…" at bounding box center [197, 148] width 272 height 271
drag, startPoint x: 74, startPoint y: 182, endPoint x: 167, endPoint y: 186, distance: 92.8
click at [178, 184] on div "+ + + + 47 46 45 44 43 42 41 40 39 38 37 36 35 34 33 32 31 30 29 28 27 26 25 24…" at bounding box center [197, 148] width 272 height 271
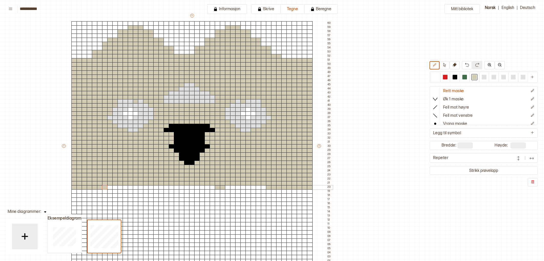
drag, startPoint x: 73, startPoint y: 188, endPoint x: 51, endPoint y: 195, distance: 22.7
click at [107, 189] on div "+ + + + 47 46 45 44 43 42 41 40 39 38 37 36 35 34 33 32 31 30 29 28 27 26 25 24…" at bounding box center [197, 148] width 272 height 271
drag, startPoint x: 113, startPoint y: 188, endPoint x: 136, endPoint y: 187, distance: 23.6
click at [136, 187] on div "+ + + + 47 46 45 44 43 42 41 40 39 38 37 36 35 34 33 32 31 30 29 28 27 26 25 24…" at bounding box center [197, 148] width 272 height 271
drag, startPoint x: 146, startPoint y: 187, endPoint x: 234, endPoint y: 186, distance: 87.6
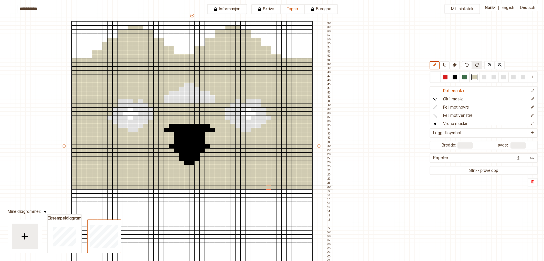
click at [266, 188] on div "+ + + + 47 46 45 44 43 42 41 40 39 38 37 36 35 34 33 32 31 30 29 28 27 26 25 24…" at bounding box center [197, 148] width 272 height 271
click at [453, 78] on div at bounding box center [455, 77] width 6 height 6
click at [152, 172] on div at bounding box center [151, 171] width 6 height 5
click at [157, 172] on div at bounding box center [156, 171] width 6 height 5
click at [160, 175] on div at bounding box center [162, 175] width 6 height 5
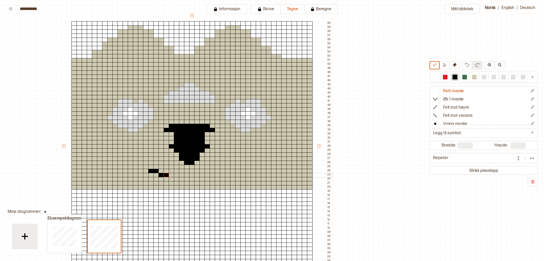
click at [165, 175] on div at bounding box center [167, 175] width 6 height 5
click at [170, 180] on div at bounding box center [172, 179] width 6 height 5
drag, startPoint x: 176, startPoint y: 182, endPoint x: 183, endPoint y: 182, distance: 6.4
click at [179, 182] on div "+ + + + 47 46 45 44 43 42 41 40 39 38 37 36 35 34 33 32 31 30 29 28 27 26 25 24…" at bounding box center [197, 148] width 272 height 271
click at [188, 183] on div at bounding box center [187, 183] width 6 height 5
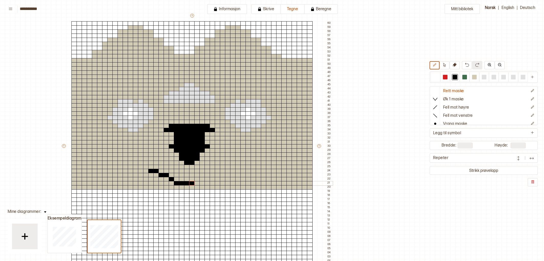
click at [193, 183] on div at bounding box center [192, 183] width 6 height 5
click at [198, 183] on div at bounding box center [197, 183] width 6 height 5
click at [203, 183] on div at bounding box center [203, 183] width 6 height 5
click at [206, 179] on div at bounding box center [208, 179] width 6 height 5
click at [212, 177] on div at bounding box center [213, 175] width 6 height 5
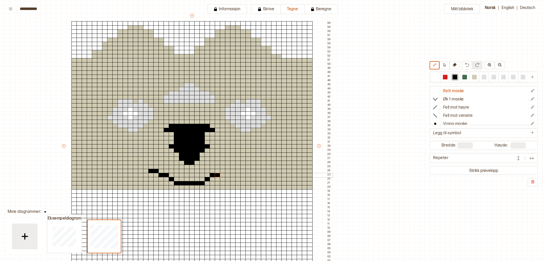
click at [216, 176] on div at bounding box center [218, 175] width 6 height 5
click at [222, 172] on div at bounding box center [223, 171] width 6 height 5
click at [228, 172] on div at bounding box center [228, 171] width 6 height 5
click at [186, 188] on div at bounding box center [187, 187] width 6 height 5
click at [192, 188] on div at bounding box center [192, 187] width 6 height 5
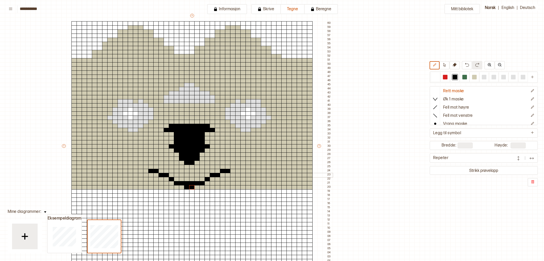
click at [232, 174] on div at bounding box center [233, 175] width 6 height 5
click at [144, 175] on div at bounding box center [146, 175] width 6 height 5
click at [241, 170] on div at bounding box center [244, 171] width 6 height 5
click at [135, 171] on div at bounding box center [136, 171] width 6 height 5
click at [142, 172] on div at bounding box center [141, 171] width 6 height 5
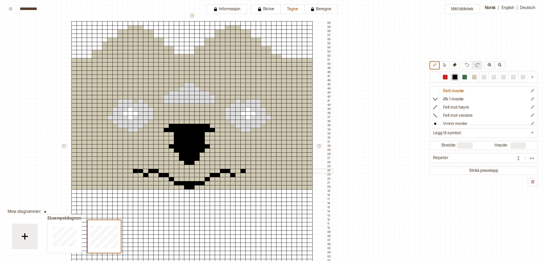
click at [240, 169] on div at bounding box center [238, 171] width 6 height 5
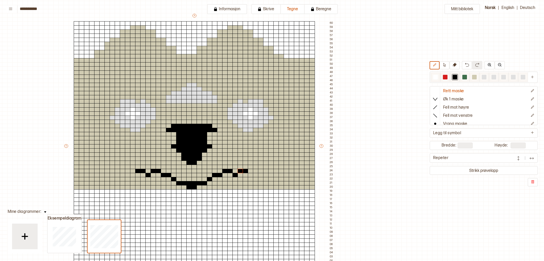
click at [476, 76] on div at bounding box center [474, 77] width 5 height 5
drag, startPoint x: 75, startPoint y: 192, endPoint x: 217, endPoint y: 194, distance: 142.5
click at [223, 194] on div "+ + + + 47 46 45 44 43 42 41 40 39 38 37 36 35 34 33 32 31 30 29 28 27 26 25 24…" at bounding box center [200, 148] width 272 height 271
drag, startPoint x: 205, startPoint y: 195, endPoint x: 184, endPoint y: 195, distance: 20.8
click at [187, 195] on div "+ + + + 47 46 45 44 43 42 41 40 39 38 37 36 35 34 33 32 31 30 29 28 27 26 25 24…" at bounding box center [200, 148] width 272 height 271
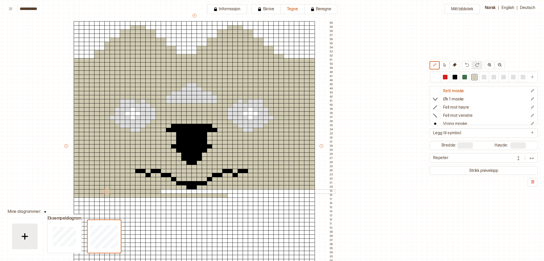
drag, startPoint x: 82, startPoint y: 190, endPoint x: 105, endPoint y: 200, distance: 25.7
click at [142, 193] on div "+ + + + 47 46 45 44 43 42 41 40 39 38 37 36 35 34 33 32 31 30 29 28 27 26 25 24…" at bounding box center [200, 148] width 272 height 271
drag, startPoint x: 162, startPoint y: 192, endPoint x: 311, endPoint y: 195, distance: 148.9
click at [311, 195] on div "+ + + + 47 46 45 44 43 42 41 40 39 38 37 36 35 34 33 32 31 30 29 28 27 26 25 24…" at bounding box center [200, 148] width 272 height 271
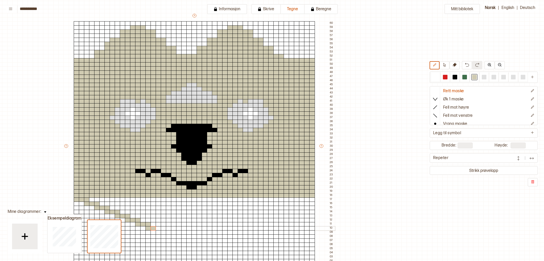
drag, startPoint x: 77, startPoint y: 200, endPoint x: 153, endPoint y: 229, distance: 81.9
click at [154, 229] on div "+ + + + 47 46 45 44 43 42 41 40 39 38 37 36 35 34 33 32 31 30 29 28 27 26 25 24…" at bounding box center [200, 148] width 272 height 271
drag, startPoint x: 312, startPoint y: 200, endPoint x: 302, endPoint y: 200, distance: 10.3
click at [302, 200] on div "+ + + + 47 46 45 44 43 42 41 40 39 38 37 36 35 34 33 32 31 30 29 28 27 26 25 24…" at bounding box center [200, 148] width 272 height 271
drag, startPoint x: 301, startPoint y: 204, endPoint x: 292, endPoint y: 204, distance: 9.0
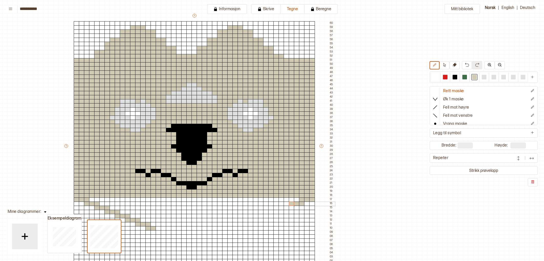
click at [292, 204] on div "+ + + + 47 46 45 44 43 42 41 40 39 38 37 36 35 34 33 32 31 30 29 28 27 26 25 24…" at bounding box center [200, 148] width 272 height 271
drag, startPoint x: 292, startPoint y: 208, endPoint x: 280, endPoint y: 208, distance: 11.5
click at [280, 208] on div "+ + + + 47 46 45 44 43 42 41 40 39 38 37 36 35 34 33 32 31 30 29 28 27 26 25 24…" at bounding box center [200, 148] width 272 height 271
drag, startPoint x: 281, startPoint y: 212, endPoint x: 271, endPoint y: 212, distance: 10.0
click at [271, 212] on div "+ + + + 47 46 45 44 43 42 41 40 39 38 37 36 35 34 33 32 31 30 29 28 27 26 25 24…" at bounding box center [200, 148] width 272 height 271
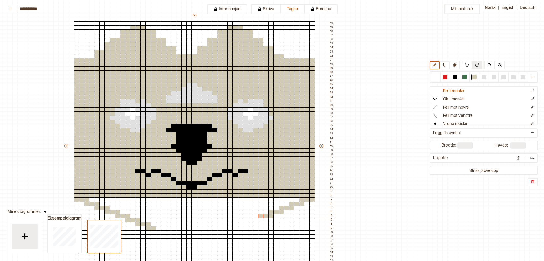
drag, startPoint x: 271, startPoint y: 217, endPoint x: 261, endPoint y: 217, distance: 9.2
click at [261, 217] on div "+ + + + 47 46 45 44 43 42 41 40 39 38 37 36 35 34 33 32 31 30 29 28 27 26 25 24…" at bounding box center [200, 148] width 272 height 271
drag, startPoint x: 261, startPoint y: 220, endPoint x: 251, endPoint y: 220, distance: 9.2
click at [251, 220] on div "+ + + + 47 46 45 44 43 42 41 40 39 38 37 36 35 34 33 32 31 30 29 28 27 26 25 24…" at bounding box center [200, 148] width 272 height 271
drag, startPoint x: 250, startPoint y: 224, endPoint x: 240, endPoint y: 224, distance: 9.5
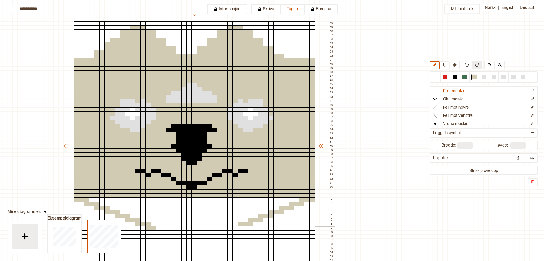
click at [240, 224] on div "+ + + + 47 46 45 44 43 42 41 40 39 38 37 36 35 34 33 32 31 30 29 28 27 26 25 24…" at bounding box center [200, 148] width 272 height 271
drag, startPoint x: 240, startPoint y: 228, endPoint x: 235, endPoint y: 227, distance: 5.1
click at [236, 228] on div "+ + + + 47 46 45 44 43 42 41 40 39 38 37 36 35 34 33 32 31 30 29 28 27 26 25 24…" at bounding box center [200, 148] width 272 height 271
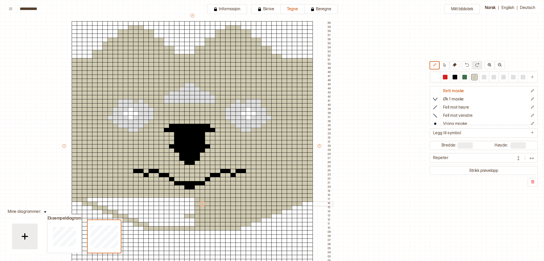
drag, startPoint x: 155, startPoint y: 227, endPoint x: 191, endPoint y: 202, distance: 44.5
click at [201, 203] on div "+ + + + 47 46 45 44 43 42 41 40 39 38 37 36 35 34 33 32 31 30 29 28 27 26 25 24…" at bounding box center [197, 148] width 272 height 271
drag, startPoint x: 90, startPoint y: 200, endPoint x: 177, endPoint y: 200, distance: 86.6
click at [191, 200] on div "+ + + + 47 46 45 44 43 42 41 40 39 38 37 36 35 34 33 32 31 30 29 28 27 26 25 24…" at bounding box center [197, 148] width 272 height 271
drag, startPoint x: 102, startPoint y: 204, endPoint x: 192, endPoint y: 203, distance: 90.2
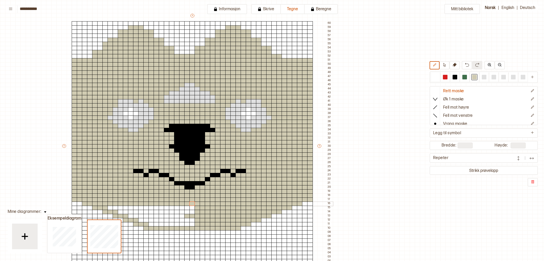
click at [192, 203] on div "+ + + + 47 46 45 44 43 42 41 40 39 38 37 36 35 34 33 32 31 30 29 28 27 26 25 24…" at bounding box center [197, 148] width 272 height 271
drag, startPoint x: 193, startPoint y: 208, endPoint x: 107, endPoint y: 208, distance: 85.8
click at [107, 208] on div "+ + + + 47 46 45 44 43 42 41 40 39 38 37 36 35 34 33 32 31 30 29 28 27 26 25 24…" at bounding box center [197, 148] width 272 height 271
drag, startPoint x: 120, startPoint y: 214, endPoint x: 123, endPoint y: 213, distance: 3.1
click at [125, 213] on div "+ + + + 47 46 45 44 43 42 41 40 39 38 37 36 35 34 33 32 31 30 29 28 27 26 25 24…" at bounding box center [197, 148] width 272 height 271
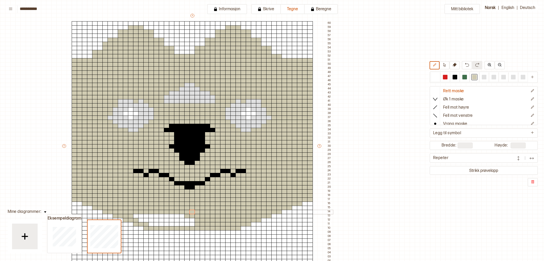
drag, startPoint x: 120, startPoint y: 212, endPoint x: 190, endPoint y: 212, distance: 70.2
click at [192, 211] on div "+ + + + 47 46 45 44 43 42 41 40 39 38 37 36 35 34 33 32 31 30 29 28 27 26 25 24…" at bounding box center [197, 148] width 272 height 271
drag, startPoint x: 182, startPoint y: 216, endPoint x: 136, endPoint y: 215, distance: 45.9
click at [136, 215] on div "+ + + + 47 46 45 44 43 42 41 40 39 38 37 36 35 34 33 32 31 30 29 28 27 26 25 24…" at bounding box center [197, 148] width 272 height 271
drag, startPoint x: 140, startPoint y: 220, endPoint x: 194, endPoint y: 221, distance: 53.8
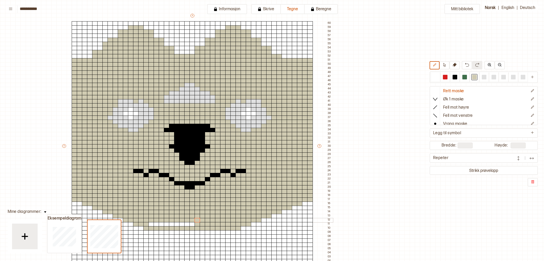
click at [196, 219] on div "+ + + + 47 46 45 44 43 42 41 40 39 38 37 36 35 34 33 32 31 30 29 28 27 26 25 24…" at bounding box center [197, 148] width 272 height 271
drag, startPoint x: 193, startPoint y: 223, endPoint x: 148, endPoint y: 223, distance: 44.6
click at [150, 223] on div "+ + + + 47 46 45 44 43 42 41 40 39 38 37 36 35 34 33 32 31 30 29 28 27 26 25 24…" at bounding box center [197, 148] width 272 height 271
click at [488, 170] on button "Strikk prøvelapp" at bounding box center [484, 170] width 106 height 7
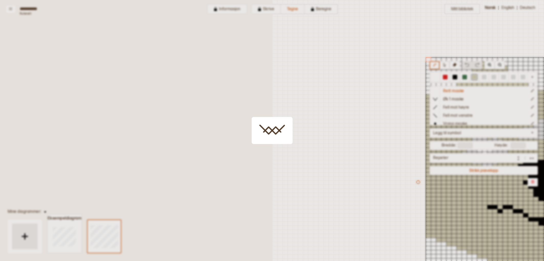
scroll to position [54, 272]
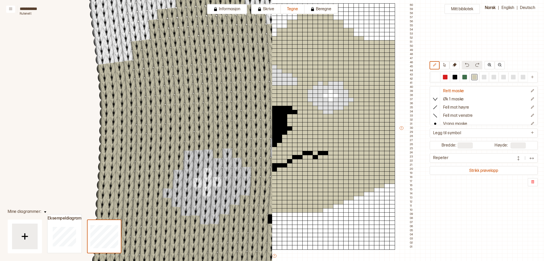
click at [464, 47] on div "Mitt bibliotek Rett maske Øk 1 maske Fell mot høyre Fell mot venstre Vrang mask…" at bounding box center [272, 207] width 544 height 522
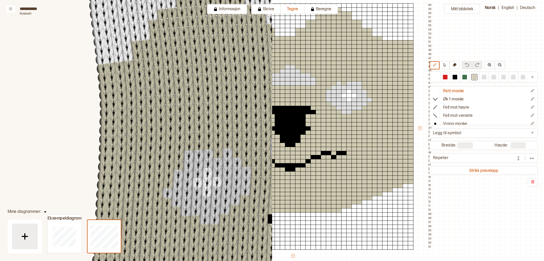
scroll to position [54, 254]
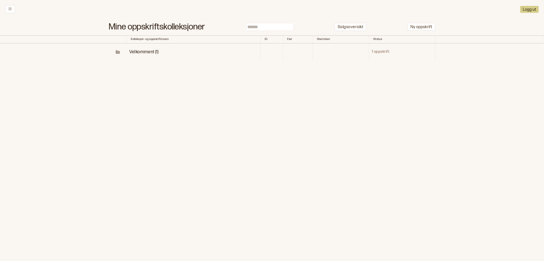
click at [151, 53] on span "Velkommen! (1)" at bounding box center [143, 51] width 29 height 5
click at [163, 69] on p "Diagrammer" at bounding box center [160, 69] width 27 height 6
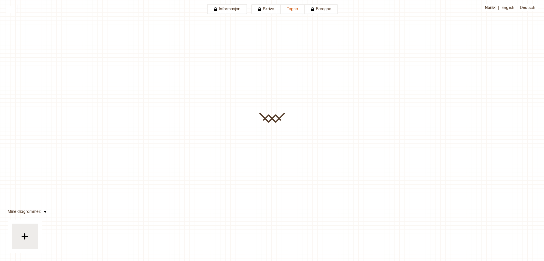
type input "**********"
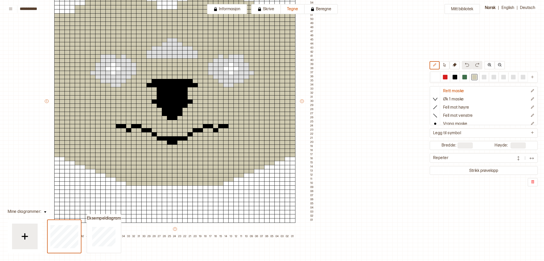
scroll to position [61, 99]
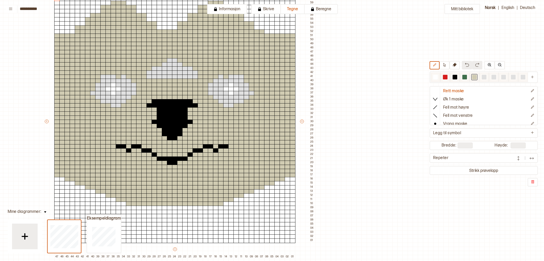
click at [473, 76] on div at bounding box center [474, 77] width 5 height 5
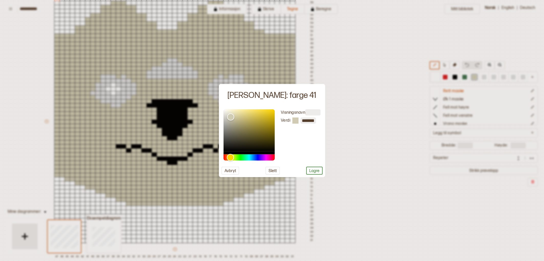
drag, startPoint x: 396, startPoint y: 47, endPoint x: 391, endPoint y: 51, distance: 6.8
click at [395, 48] on div at bounding box center [272, 130] width 544 height 261
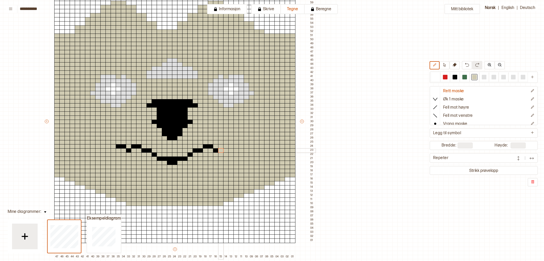
drag, startPoint x: 226, startPoint y: 146, endPoint x: 219, endPoint y: 148, distance: 8.1
click at [219, 148] on div "+ + + + 47 46 45 44 43 42 41 40 39 38 37 36 35 34 33 32 31 30 29 28 27 26 25 24…" at bounding box center [180, 123] width 272 height 271
click at [219, 148] on div at bounding box center [221, 150] width 6 height 5
click at [216, 150] on div at bounding box center [216, 150] width 6 height 5
drag, startPoint x: 120, startPoint y: 145, endPoint x: 127, endPoint y: 153, distance: 10.2
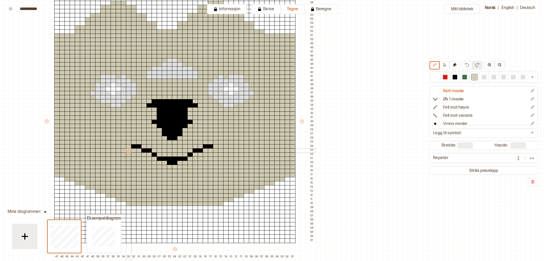
click at [128, 152] on div "+ + + + 47 46 45 44 43 42 41 40 39 38 37 36 35 34 33 32 31 30 29 28 27 26 25 24…" at bounding box center [180, 123] width 272 height 271
click at [454, 77] on div at bounding box center [455, 77] width 5 height 5
click at [212, 149] on div at bounding box center [211, 150] width 6 height 5
click at [133, 151] on div at bounding box center [134, 150] width 6 height 5
drag, startPoint x: 216, startPoint y: 150, endPoint x: 203, endPoint y: 150, distance: 12.8
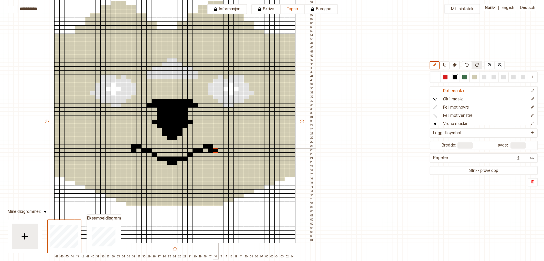
click at [214, 150] on div at bounding box center [216, 150] width 6 height 5
click at [129, 151] on div at bounding box center [129, 150] width 6 height 5
click at [125, 151] on div at bounding box center [124, 150] width 6 height 5
click at [125, 152] on div at bounding box center [124, 150] width 6 height 5
drag, startPoint x: 453, startPoint y: 176, endPoint x: 370, endPoint y: 149, distance: 87.8
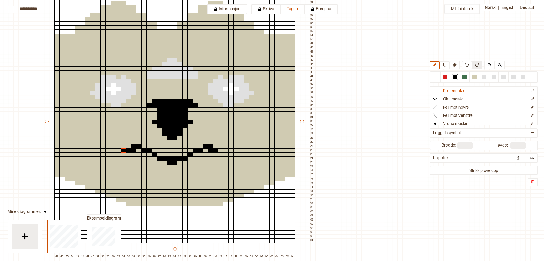
click at [447, 173] on div "Rett maske Øk 1 maske Fell mot høyre Fell mot venstre Vrang maske Kast Flette f…" at bounding box center [484, 124] width 108 height 126
click at [475, 78] on div at bounding box center [474, 77] width 5 height 5
click at [122, 151] on div at bounding box center [124, 150] width 6 height 5
click at [458, 78] on div at bounding box center [455, 77] width 6 height 6
click at [214, 68] on div at bounding box center [216, 68] width 6 height 5
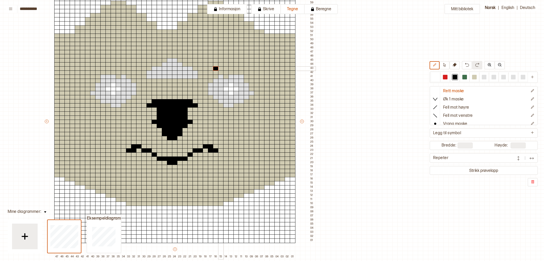
click at [221, 68] on div at bounding box center [221, 68] width 6 height 5
click at [226, 66] on div at bounding box center [226, 64] width 6 height 5
click at [230, 65] on div at bounding box center [232, 64] width 6 height 5
click at [236, 62] on div at bounding box center [237, 64] width 6 height 5
click at [237, 60] on div at bounding box center [237, 60] width 6 height 5
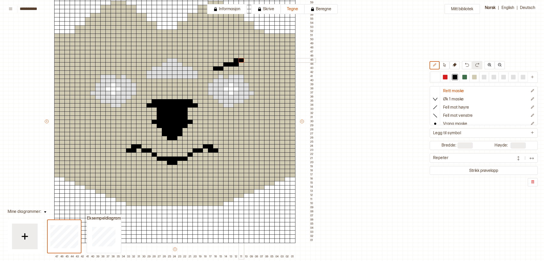
click at [242, 60] on div at bounding box center [242, 60] width 6 height 5
drag, startPoint x: 245, startPoint y: 60, endPoint x: 250, endPoint y: 62, distance: 4.9
click at [246, 61] on div at bounding box center [247, 60] width 6 height 5
drag, startPoint x: 252, startPoint y: 64, endPoint x: 257, endPoint y: 64, distance: 5.6
click at [252, 64] on div at bounding box center [252, 64] width 6 height 5
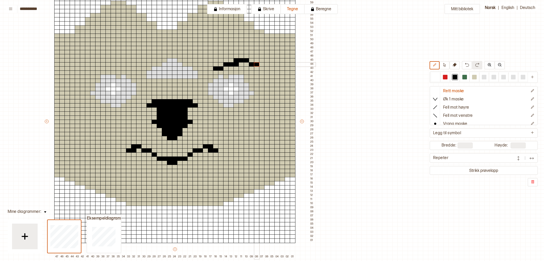
drag, startPoint x: 257, startPoint y: 64, endPoint x: 263, endPoint y: 67, distance: 6.3
click at [259, 65] on div at bounding box center [257, 64] width 6 height 5
drag, startPoint x: 263, startPoint y: 68, endPoint x: 269, endPoint y: 70, distance: 6.6
click at [263, 68] on div at bounding box center [262, 68] width 6 height 5
click at [128, 68] on div at bounding box center [129, 68] width 6 height 5
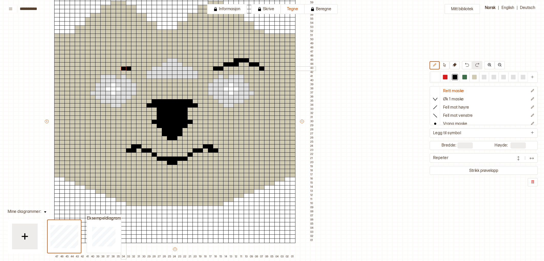
click at [124, 68] on div at bounding box center [124, 68] width 6 height 5
click at [119, 65] on div at bounding box center [119, 64] width 6 height 5
drag, startPoint x: 114, startPoint y: 65, endPoint x: 111, endPoint y: 64, distance: 2.9
click at [114, 65] on div at bounding box center [114, 64] width 6 height 5
click at [108, 65] on div at bounding box center [109, 64] width 6 height 5
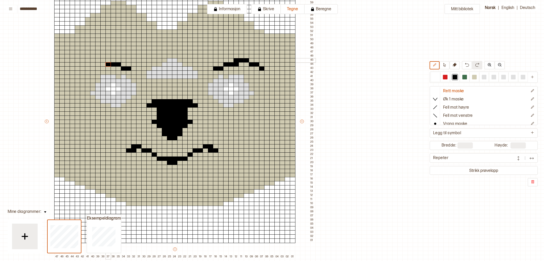
click at [108, 60] on div at bounding box center [109, 60] width 6 height 5
click at [104, 60] on div at bounding box center [103, 60] width 6 height 5
click at [97, 60] on div at bounding box center [98, 60] width 6 height 5
click at [93, 64] on div at bounding box center [93, 64] width 6 height 5
click at [88, 64] on div at bounding box center [88, 64] width 6 height 5
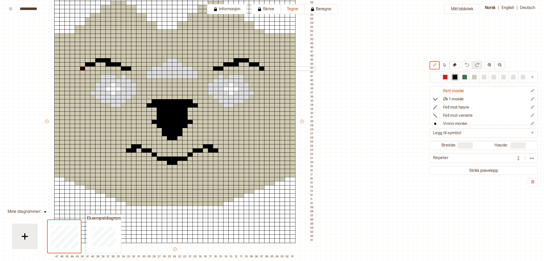
drag, startPoint x: 83, startPoint y: 68, endPoint x: 110, endPoint y: 70, distance: 27.0
click at [83, 68] on div at bounding box center [83, 68] width 6 height 5
click at [396, 96] on div "Mitt bibliotek Rett maske Øk 1 maske Fell mot høyre Fell mot venstre Vrang mask…" at bounding box center [445, 200] width 1089 height 522
click at [166, 95] on div at bounding box center [165, 97] width 6 height 5
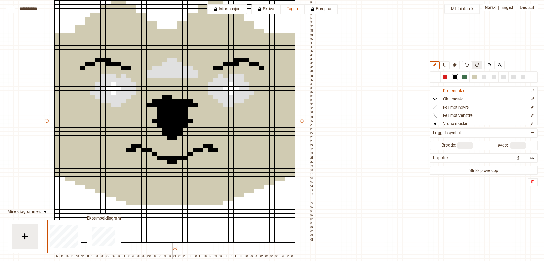
drag, startPoint x: 169, startPoint y: 96, endPoint x: 173, endPoint y: 97, distance: 3.6
click at [169, 96] on div at bounding box center [170, 97] width 6 height 5
click at [175, 96] on div at bounding box center [175, 97] width 6 height 5
click at [179, 96] on div at bounding box center [180, 97] width 6 height 5
click at [186, 96] on div at bounding box center [185, 97] width 6 height 5
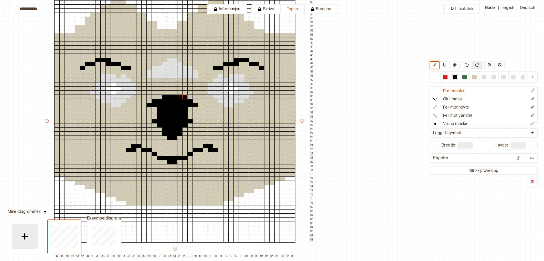
drag, startPoint x: 474, startPoint y: 76, endPoint x: 405, endPoint y: 83, distance: 69.2
click at [472, 77] on div at bounding box center [474, 77] width 5 height 5
click at [186, 98] on div at bounding box center [185, 97] width 6 height 5
click at [150, 106] on div at bounding box center [150, 105] width 6 height 5
click at [197, 106] on div at bounding box center [196, 105] width 6 height 5
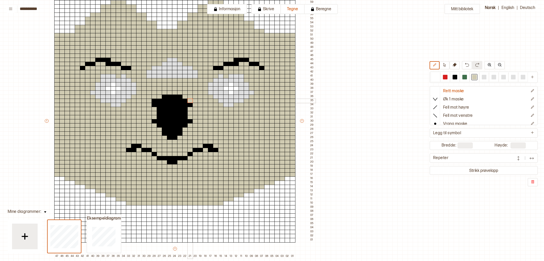
click at [191, 102] on div at bounding box center [191, 101] width 6 height 5
drag, startPoint x: 153, startPoint y: 100, endPoint x: 155, endPoint y: 103, distance: 3.3
click at [153, 100] on div at bounding box center [155, 101] width 6 height 5
drag, startPoint x: 155, startPoint y: 105, endPoint x: 167, endPoint y: 107, distance: 12.6
click at [155, 105] on div at bounding box center [155, 105] width 6 height 5
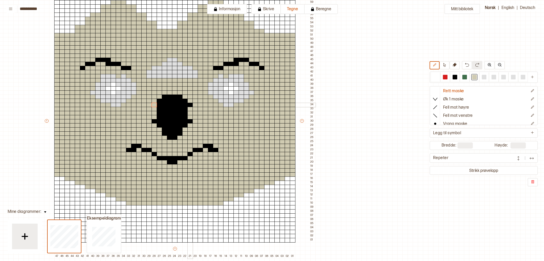
click at [192, 106] on div at bounding box center [191, 105] width 6 height 5
drag, startPoint x: 154, startPoint y: 121, endPoint x: 200, endPoint y: 122, distance: 46.4
click at [155, 121] on div at bounding box center [155, 121] width 6 height 5
click at [191, 121] on div at bounding box center [191, 121] width 6 height 5
drag, startPoint x: 170, startPoint y: 139, endPoint x: 176, endPoint y: 139, distance: 5.9
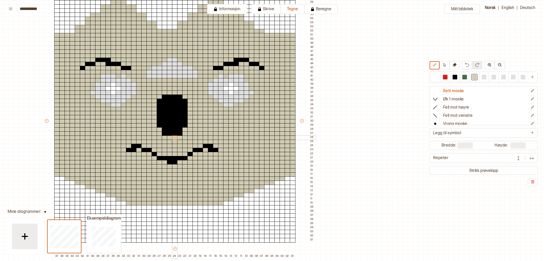
click at [177, 139] on div "+ + + + 47 46 45 44 43 42 41 40 39 38 37 36 35 34 33 32 31 30 29 28 27 26 25 24…" at bounding box center [180, 123] width 272 height 271
drag, startPoint x: 181, startPoint y: 134, endPoint x: 180, endPoint y: 141, distance: 7.2
click at [181, 134] on div at bounding box center [180, 133] width 6 height 5
click at [163, 134] on div at bounding box center [165, 133] width 6 height 5
drag, startPoint x: 186, startPoint y: 101, endPoint x: 184, endPoint y: 101, distance: 2.8
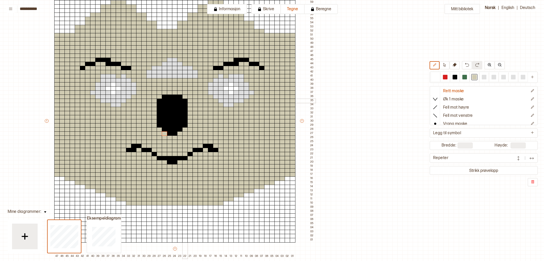
click at [186, 101] on div at bounding box center [185, 101] width 6 height 5
drag, startPoint x: 180, startPoint y: 101, endPoint x: 152, endPoint y: 102, distance: 27.9
click at [180, 101] on div at bounding box center [180, 101] width 6 height 5
drag, startPoint x: 159, startPoint y: 102, endPoint x: 166, endPoint y: 102, distance: 7.2
click at [159, 102] on div at bounding box center [160, 101] width 6 height 5
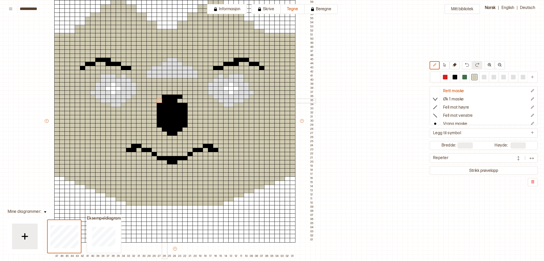
click at [166, 102] on div at bounding box center [165, 101] width 6 height 5
click at [383, 114] on div "Mitt bibliotek Rett maske Øk 1 maske Fell mot høyre Fell mot venstre Vrang mask…" at bounding box center [445, 200] width 1089 height 522
click at [187, 105] on div at bounding box center [185, 105] width 6 height 5
click at [158, 107] on div at bounding box center [160, 105] width 6 height 5
drag, startPoint x: 186, startPoint y: 110, endPoint x: 189, endPoint y: 112, distance: 3.6
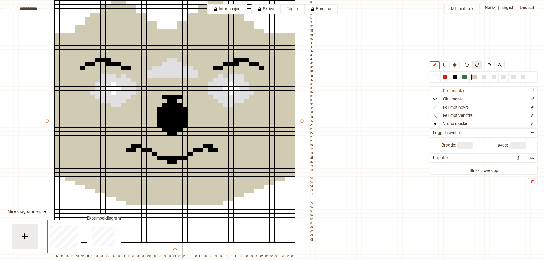
click at [186, 110] on div at bounding box center [185, 109] width 6 height 5
drag, startPoint x: 454, startPoint y: 78, endPoint x: 386, endPoint y: 97, distance: 71.1
click at [454, 78] on div at bounding box center [455, 77] width 5 height 5
click at [185, 111] on div at bounding box center [185, 113] width 6 height 5
click at [186, 108] on div at bounding box center [185, 109] width 6 height 5
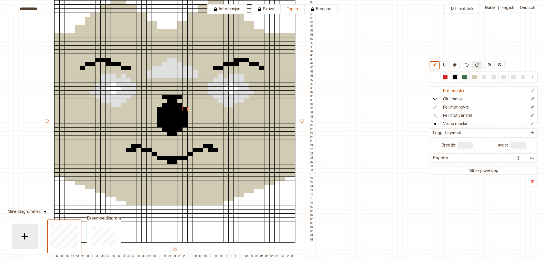
click at [345, 107] on div "Mitt bibliotek Rett maske Øk 1 maske Fell mot høyre Fell mot venstre Vrang mask…" at bounding box center [445, 200] width 1089 height 522
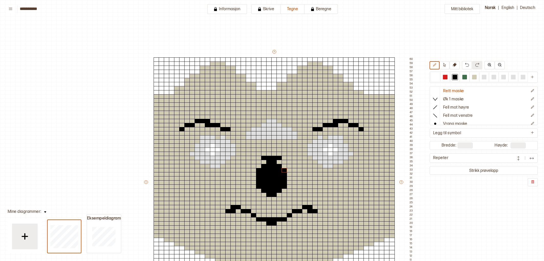
scroll to position [61, 99]
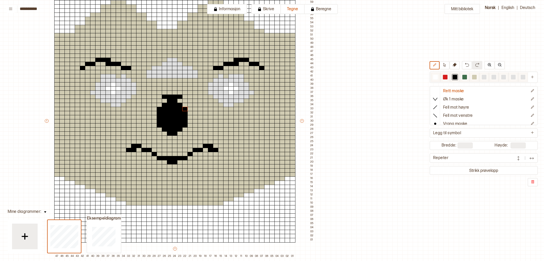
click at [456, 78] on div at bounding box center [455, 77] width 5 height 5
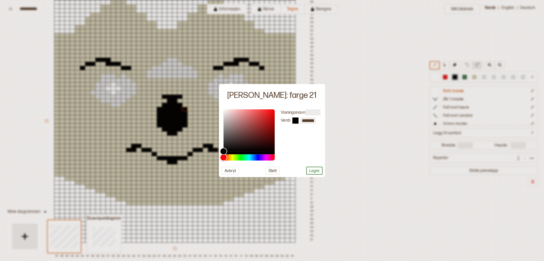
click at [423, 113] on div at bounding box center [272, 130] width 544 height 261
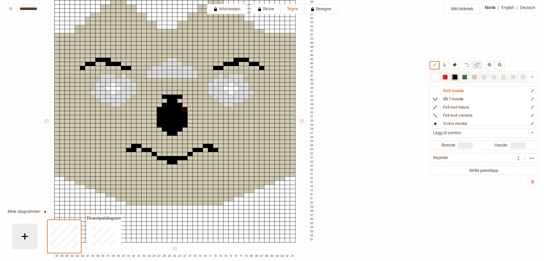
click at [474, 76] on div at bounding box center [474, 77] width 5 height 5
click at [210, 149] on div at bounding box center [211, 150] width 6 height 5
click at [134, 151] on div at bounding box center [134, 150] width 6 height 5
click at [218, 150] on div at bounding box center [221, 150] width 6 height 5
click at [215, 151] on div at bounding box center [216, 150] width 6 height 5
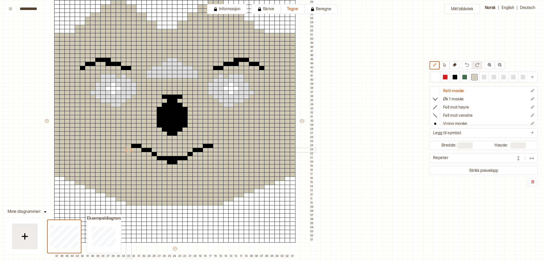
click at [130, 151] on div at bounding box center [129, 150] width 6 height 5
click at [476, 170] on button "Strikk prøvelapp" at bounding box center [484, 170] width 106 height 7
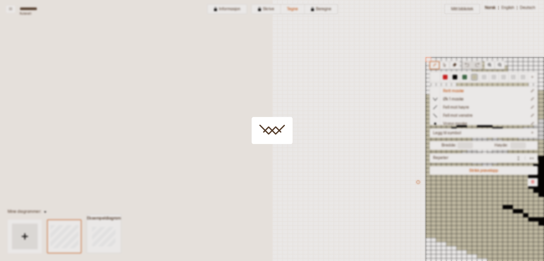
scroll to position [54, 272]
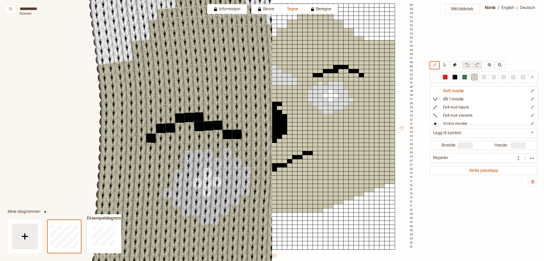
click at [452, 41] on div "Mitt bibliotek Rett maske Øk 1 maske Fell mot høyre Fell mot venstre Vrang mask…" at bounding box center [272, 207] width 544 height 522
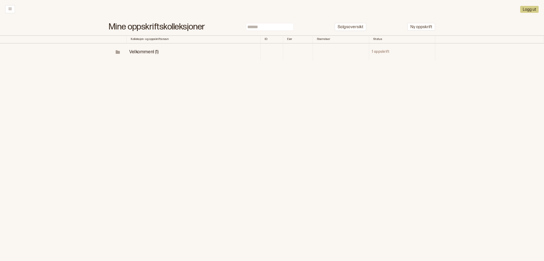
click at [143, 54] on span "Velkommen! (1)" at bounding box center [143, 51] width 29 height 5
click at [162, 50] on span "Velkommen! (1)" at bounding box center [153, 51] width 29 height 5
click at [387, 52] on td "1 oppskrift" at bounding box center [402, 52] width 66 height 17
click at [141, 52] on span "Velkommen! (1)" at bounding box center [143, 51] width 29 height 5
click at [165, 70] on p "Diagrammer" at bounding box center [160, 69] width 27 height 6
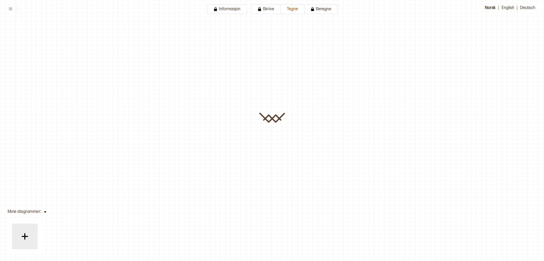
type input "**********"
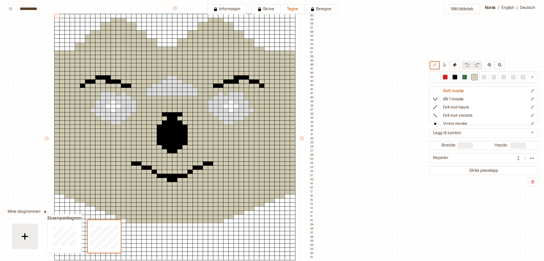
scroll to position [46, 99]
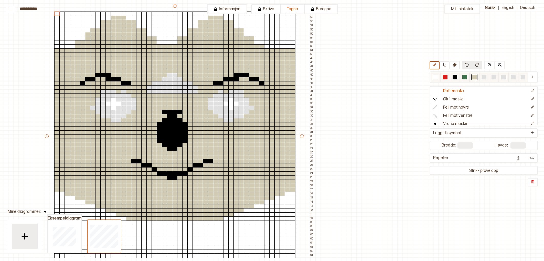
drag, startPoint x: 484, startPoint y: 77, endPoint x: 477, endPoint y: 74, distance: 8.1
click at [484, 77] on div at bounding box center [484, 77] width 5 height 5
click at [228, 91] on div at bounding box center [226, 91] width 6 height 5
drag, startPoint x: 227, startPoint y: 89, endPoint x: 216, endPoint y: 116, distance: 28.7
click at [216, 116] on div "+ + + + 47 46 45 44 43 42 41 40 39 38 37 36 35 34 33 32 31 30 29 28 27 26 25 24…" at bounding box center [180, 138] width 272 height 271
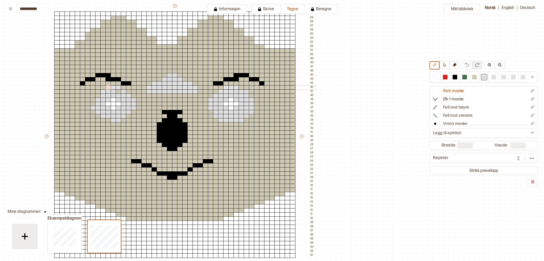
drag, startPoint x: 118, startPoint y: 88, endPoint x: 108, endPoint y: 87, distance: 10.0
click at [108, 87] on div "+ + + + 47 46 45 44 43 42 41 40 39 38 37 36 35 34 33 32 31 30 29 28 27 26 25 24…" at bounding box center [180, 138] width 272 height 271
click at [120, 93] on div at bounding box center [119, 91] width 6 height 5
click at [98, 89] on div at bounding box center [98, 91] width 6 height 5
click at [98, 97] on div at bounding box center [98, 96] width 6 height 5
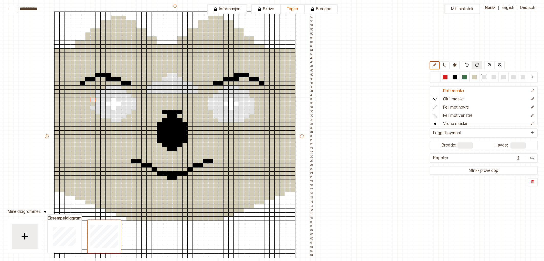
click at [94, 99] on div at bounding box center [93, 100] width 6 height 5
click at [93, 102] on div at bounding box center [93, 104] width 6 height 5
click at [92, 110] on div at bounding box center [93, 112] width 6 height 5
click at [98, 116] on div at bounding box center [98, 116] width 6 height 5
click at [105, 121] on div at bounding box center [103, 120] width 6 height 5
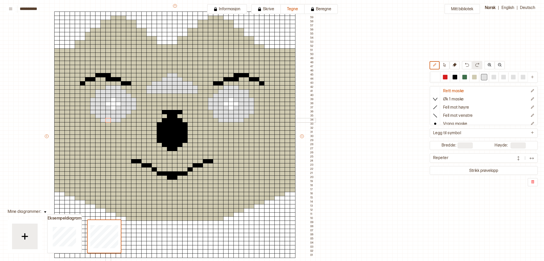
click at [110, 121] on div at bounding box center [109, 120] width 6 height 5
click at [124, 121] on div at bounding box center [124, 120] width 6 height 5
click at [130, 118] on div at bounding box center [129, 116] width 6 height 5
drag, startPoint x: 474, startPoint y: 77, endPoint x: 462, endPoint y: 76, distance: 11.6
click at [474, 77] on div at bounding box center [474, 77] width 5 height 5
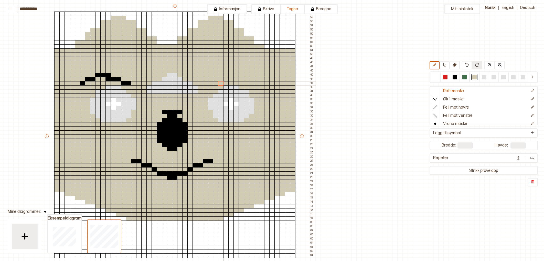
drag, startPoint x: 262, startPoint y: 83, endPoint x: 221, endPoint y: 83, distance: 41.5
click at [219, 83] on div "+ + + + 47 46 45 44 43 42 41 40 39 38 37 36 35 34 33 32 31 30 29 28 27 26 25 24…" at bounding box center [180, 138] width 272 height 271
drag, startPoint x: 128, startPoint y: 84, endPoint x: 93, endPoint y: 79, distance: 35.4
click at [93, 79] on div "+ + + + 47 46 45 44 43 42 41 40 39 38 37 36 35 34 33 32 31 30 29 28 27 26 25 24…" at bounding box center [180, 138] width 272 height 271
click at [483, 77] on div at bounding box center [484, 77] width 5 height 5
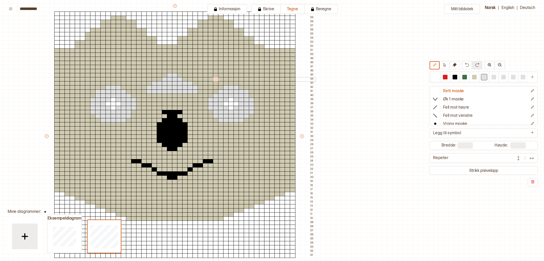
drag, startPoint x: 216, startPoint y: 78, endPoint x: 219, endPoint y: 77, distance: 2.8
click at [218, 78] on div "+ + + + 47 46 45 44 43 42 41 40 39 38 37 36 35 34 33 32 31 30 29 28 27 26 25 24…" at bounding box center [180, 138] width 272 height 271
click at [227, 75] on div at bounding box center [226, 75] width 6 height 5
drag, startPoint x: 231, startPoint y: 75, endPoint x: 238, endPoint y: 76, distance: 6.7
click at [232, 75] on div at bounding box center [232, 75] width 6 height 5
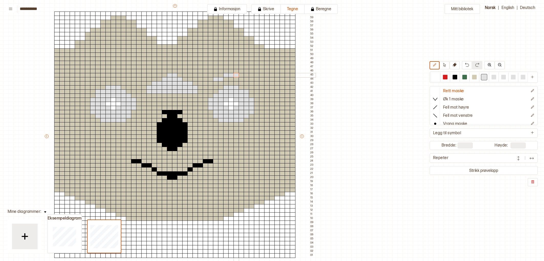
drag, startPoint x: 235, startPoint y: 75, endPoint x: 242, endPoint y: 75, distance: 6.1
click at [240, 75] on div "+ + + + 47 46 45 44 43 42 41 40 39 38 37 36 35 34 33 32 31 30 29 28 27 26 25 24…" at bounding box center [180, 138] width 272 height 271
click at [242, 75] on div at bounding box center [242, 75] width 6 height 5
click at [133, 79] on div at bounding box center [134, 79] width 6 height 5
drag, startPoint x: 128, startPoint y: 78, endPoint x: 122, endPoint y: 75, distance: 7.7
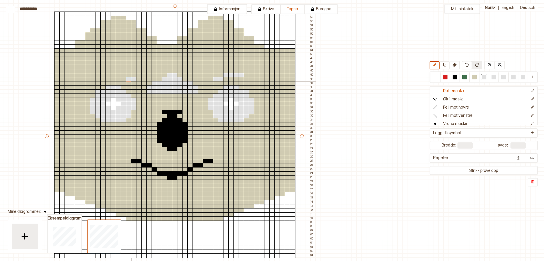
click at [128, 78] on div at bounding box center [129, 79] width 6 height 5
drag, startPoint x: 123, startPoint y: 75, endPoint x: 115, endPoint y: 74, distance: 8.7
click at [122, 75] on div at bounding box center [124, 75] width 6 height 5
drag, startPoint x: 118, startPoint y: 75, endPoint x: 114, endPoint y: 75, distance: 4.1
click at [117, 75] on div at bounding box center [119, 75] width 6 height 5
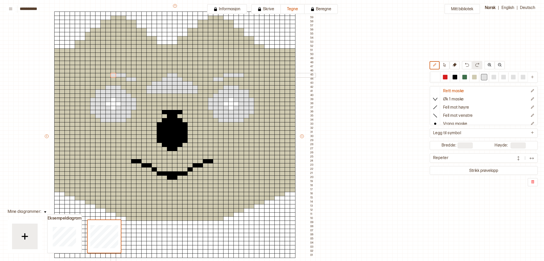
click at [112, 75] on div at bounding box center [114, 75] width 6 height 5
click at [107, 75] on div at bounding box center [109, 75] width 6 height 5
click at [475, 78] on div at bounding box center [474, 77] width 5 height 5
click at [134, 79] on div at bounding box center [134, 79] width 6 height 5
click at [128, 78] on div at bounding box center [129, 79] width 6 height 5
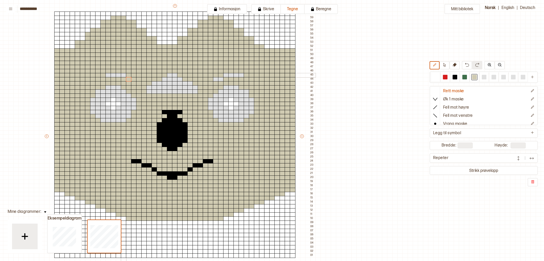
drag, startPoint x: 124, startPoint y: 75, endPoint x: 119, endPoint y: 74, distance: 4.5
click at [122, 75] on div at bounding box center [124, 75] width 6 height 5
drag, startPoint x: 119, startPoint y: 74, endPoint x: 113, endPoint y: 74, distance: 6.2
click at [117, 74] on div at bounding box center [119, 75] width 6 height 5
drag, startPoint x: 113, startPoint y: 74, endPoint x: 110, endPoint y: 74, distance: 3.3
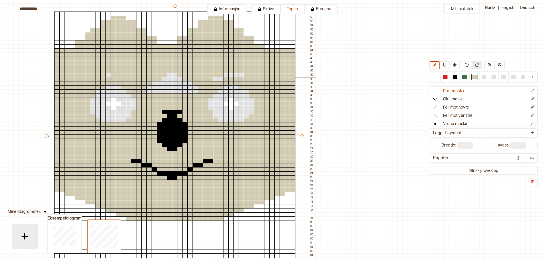
click at [111, 74] on div at bounding box center [114, 75] width 6 height 5
drag, startPoint x: 108, startPoint y: 74, endPoint x: 266, endPoint y: 70, distance: 158.1
click at [110, 74] on div at bounding box center [109, 75] width 6 height 5
drag, startPoint x: 486, startPoint y: 76, endPoint x: 383, endPoint y: 75, distance: 102.5
click at [482, 77] on div at bounding box center [484, 77] width 5 height 5
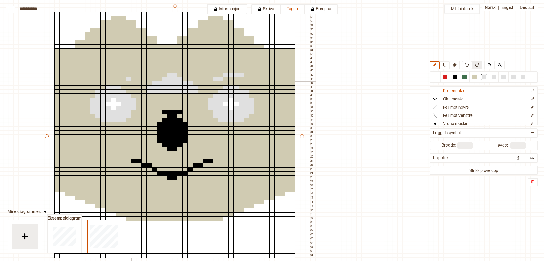
click at [129, 80] on div at bounding box center [129, 79] width 6 height 5
click at [123, 79] on div at bounding box center [124, 79] width 6 height 5
click at [117, 75] on div at bounding box center [119, 75] width 6 height 5
click at [114, 75] on div at bounding box center [114, 75] width 6 height 5
click at [108, 75] on div at bounding box center [109, 75] width 6 height 5
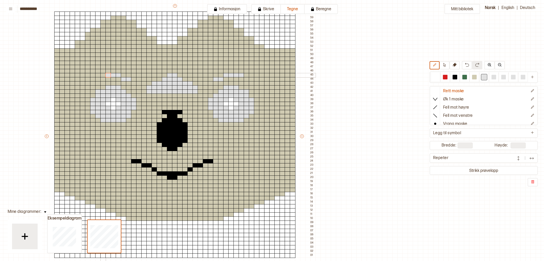
click at [102, 75] on div at bounding box center [103, 75] width 6 height 5
click at [96, 78] on div at bounding box center [98, 79] width 6 height 5
click at [94, 82] on div at bounding box center [93, 83] width 6 height 5
drag, startPoint x: 247, startPoint y: 79, endPoint x: 251, endPoint y: 79, distance: 4.6
click at [247, 79] on div at bounding box center [247, 79] width 6 height 5
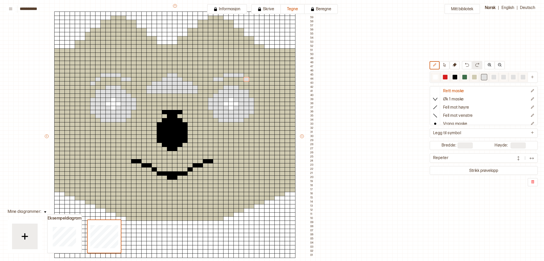
drag, startPoint x: 476, startPoint y: 76, endPoint x: 427, endPoint y: 78, distance: 48.5
click at [475, 76] on div at bounding box center [474, 77] width 5 height 5
click at [92, 85] on div at bounding box center [93, 83] width 6 height 5
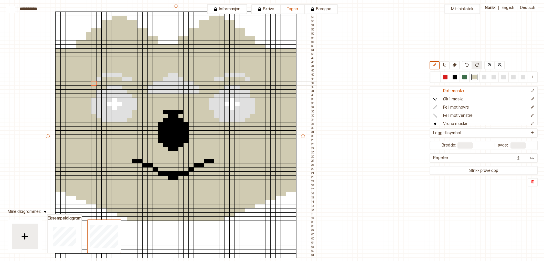
scroll to position [46, 98]
click at [166, 111] on div at bounding box center [166, 112] width 6 height 5
click at [182, 112] on div at bounding box center [181, 112] width 6 height 5
click at [174, 112] on div at bounding box center [176, 112] width 6 height 5
click at [171, 112] on div at bounding box center [171, 112] width 6 height 5
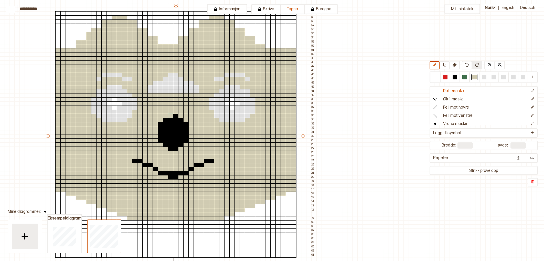
click at [171, 115] on div at bounding box center [171, 116] width 6 height 5
click at [179, 116] on div at bounding box center [181, 116] width 6 height 5
click at [177, 118] on div at bounding box center [176, 120] width 6 height 5
click at [176, 116] on div at bounding box center [176, 116] width 6 height 5
click at [170, 119] on div at bounding box center [171, 120] width 6 height 5
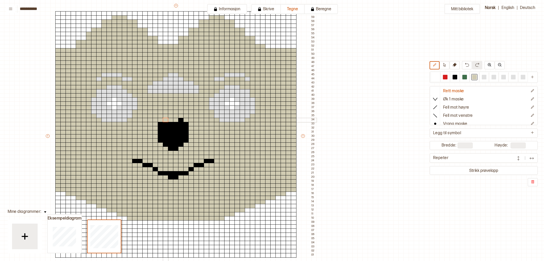
drag, startPoint x: 166, startPoint y: 120, endPoint x: 188, endPoint y: 120, distance: 22.3
click at [171, 120] on div "+ + + + 47 46 45 44 43 42 41 40 39 38 37 36 35 34 33 32 31 30 29 28 27 26 25 24…" at bounding box center [181, 138] width 272 height 271
click at [183, 120] on div at bounding box center [181, 120] width 6 height 5
drag, startPoint x: 171, startPoint y: 149, endPoint x: 177, endPoint y: 149, distance: 5.4
click at [177, 149] on div "+ + + + 47 46 45 44 43 42 41 40 39 38 37 36 35 34 33 32 31 30 29 28 27 26 25 24…" at bounding box center [181, 138] width 272 height 271
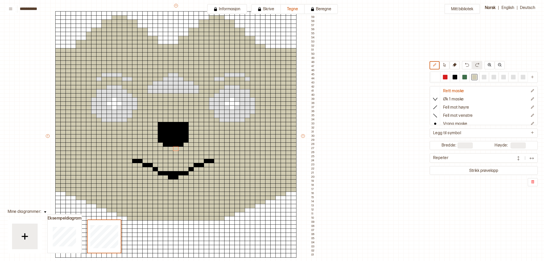
drag, startPoint x: 453, startPoint y: 77, endPoint x: 211, endPoint y: 111, distance: 244.5
click at [449, 77] on div at bounding box center [479, 76] width 97 height 9
click at [165, 119] on div at bounding box center [166, 120] width 6 height 5
click at [169, 119] on div at bounding box center [171, 120] width 6 height 5
drag, startPoint x: 455, startPoint y: 78, endPoint x: 348, endPoint y: 99, distance: 109.2
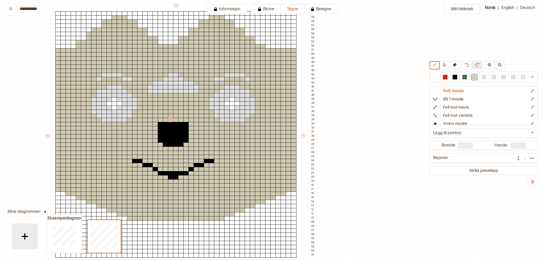
click at [455, 78] on div at bounding box center [455, 77] width 5 height 5
click at [171, 120] on div at bounding box center [171, 120] width 6 height 5
click at [175, 120] on div at bounding box center [176, 120] width 6 height 5
click at [180, 120] on div at bounding box center [181, 120] width 6 height 5
click at [167, 119] on div at bounding box center [166, 120] width 6 height 5
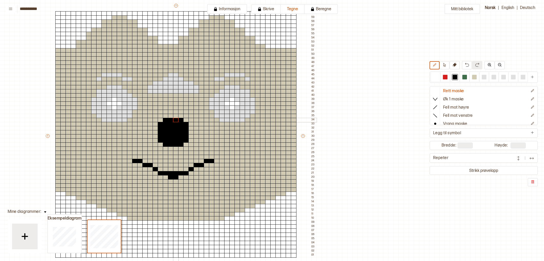
click at [174, 118] on div at bounding box center [176, 120] width 6 height 5
click at [175, 117] on div at bounding box center [176, 116] width 6 height 5
click at [174, 117] on div at bounding box center [176, 116] width 6 height 5
click at [173, 117] on div at bounding box center [176, 116] width 6 height 5
click at [172, 116] on div at bounding box center [171, 116] width 6 height 5
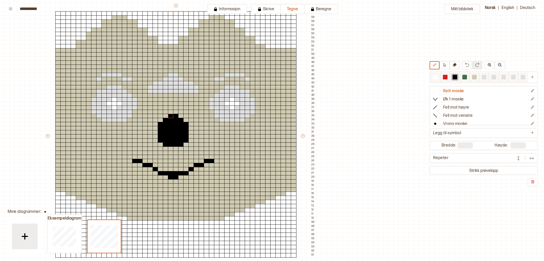
click at [483, 77] on div at bounding box center [484, 77] width 5 height 5
drag, startPoint x: 211, startPoint y: 162, endPoint x: 207, endPoint y: 162, distance: 3.9
click at [210, 162] on div at bounding box center [212, 161] width 6 height 5
click at [206, 162] on div at bounding box center [207, 161] width 6 height 5
drag, startPoint x: 200, startPoint y: 166, endPoint x: 194, endPoint y: 166, distance: 5.6
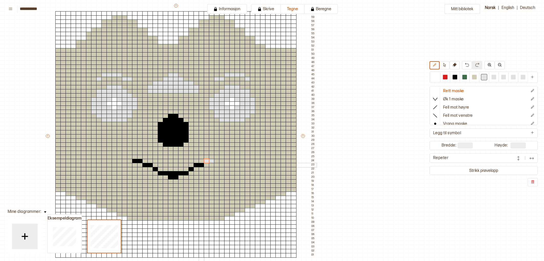
click at [198, 166] on div "+ + + + 47 46 45 44 43 42 41 40 39 38 37 36 35 34 33 32 31 30 29 28 27 26 25 24…" at bounding box center [181, 138] width 272 height 271
click at [194, 166] on div at bounding box center [197, 165] width 6 height 5
click at [191, 170] on div at bounding box center [192, 169] width 6 height 5
drag, startPoint x: 187, startPoint y: 173, endPoint x: 161, endPoint y: 174, distance: 25.9
click at [161, 174] on div "+ + + + 47 46 45 44 43 42 41 40 39 38 37 36 35 34 33 32 31 30 29 28 27 26 25 24…" at bounding box center [181, 138] width 272 height 271
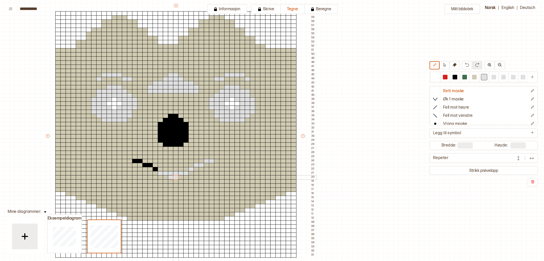
drag, startPoint x: 170, startPoint y: 179, endPoint x: 146, endPoint y: 173, distance: 24.5
click at [173, 178] on div "+ + + + 47 46 45 44 43 42 41 40 39 38 37 36 35 34 33 32 31 30 29 28 27 26 25 24…" at bounding box center [181, 138] width 272 height 271
click at [156, 171] on div at bounding box center [156, 169] width 6 height 5
drag, startPoint x: 153, startPoint y: 166, endPoint x: 145, endPoint y: 166, distance: 8.5
click at [145, 166] on div "+ + + + 47 46 45 44 43 42 41 40 39 38 37 36 35 34 33 32 31 30 29 28 27 26 25 24…" at bounding box center [181, 138] width 272 height 271
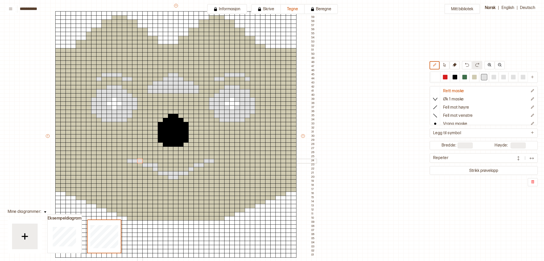
drag, startPoint x: 132, startPoint y: 161, endPoint x: 161, endPoint y: 164, distance: 29.6
click at [139, 161] on div "+ + + + 47 46 45 44 43 42 41 40 39 38 37 36 35 34 33 32 31 30 29 28 27 26 25 24…" at bounding box center [181, 138] width 272 height 271
click at [215, 161] on div at bounding box center [217, 161] width 6 height 5
click at [476, 78] on div at bounding box center [474, 77] width 5 height 5
click at [157, 164] on div at bounding box center [156, 165] width 6 height 5
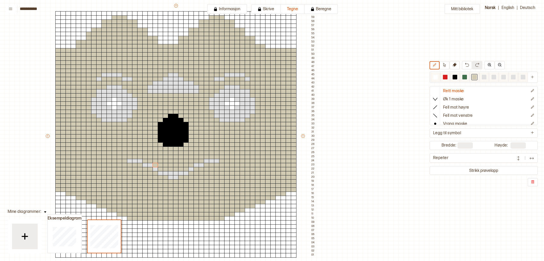
click at [485, 78] on div at bounding box center [484, 77] width 5 height 5
drag, startPoint x: 242, startPoint y: 39, endPoint x: 211, endPoint y: 30, distance: 31.8
click at [211, 30] on div "+ + + + 47 46 45 44 43 42 41 40 39 38 37 36 35 34 33 32 31 30 29 28 27 26 25 24…" at bounding box center [181, 138] width 272 height 271
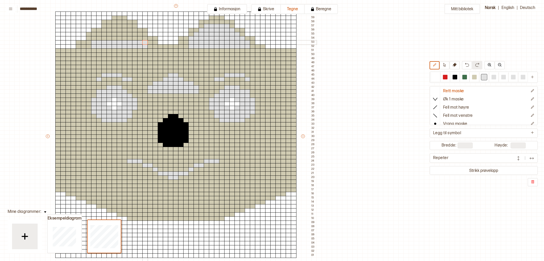
drag, startPoint x: 146, startPoint y: 46, endPoint x: 145, endPoint y: 44, distance: 2.6
click at [145, 44] on div "+ + + + 47 46 45 44 43 42 41 40 39 38 37 36 35 34 33 32 31 30 29 28 27 26 25 24…" at bounding box center [181, 138] width 272 height 271
drag, startPoint x: 146, startPoint y: 39, endPoint x: 101, endPoint y: 38, distance: 44.9
click at [101, 38] on div "+ + + + 47 46 45 44 43 42 41 40 39 38 37 36 35 34 33 32 31 30 29 28 27 26 25 24…" at bounding box center [181, 138] width 272 height 271
drag, startPoint x: 141, startPoint y: 35, endPoint x: 104, endPoint y: 34, distance: 37.2
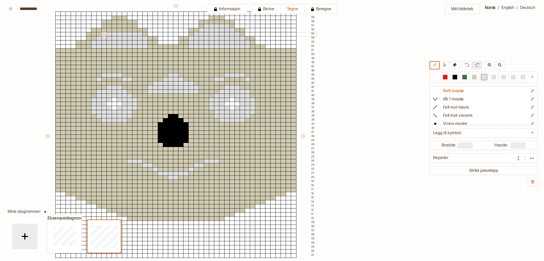
click at [104, 34] on div "+ + + + 47 46 45 44 43 42 41 40 39 38 37 36 35 34 33 32 31 30 29 28 27 26 25 24…" at bounding box center [181, 138] width 272 height 271
drag, startPoint x: 130, startPoint y: 27, endPoint x: 111, endPoint y: 26, distance: 19.2
click at [111, 26] on div "+ + + + 47 46 45 44 43 42 41 40 39 38 37 36 35 34 33 32 31 30 29 28 27 26 25 24…" at bounding box center [181, 138] width 272 height 271
drag, startPoint x: 103, startPoint y: 29, endPoint x: 134, endPoint y: 30, distance: 31.0
click at [134, 30] on div "+ + + + 47 46 45 44 43 42 41 40 39 38 37 36 35 34 33 32 31 30 29 28 27 26 25 24…" at bounding box center [181, 138] width 272 height 271
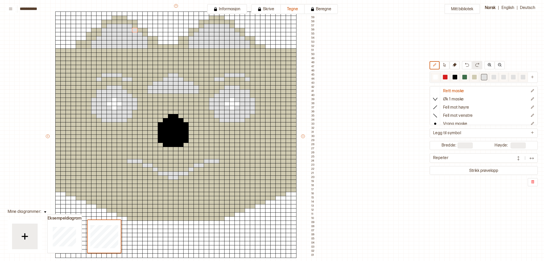
click at [435, 77] on div at bounding box center [435, 77] width 5 height 5
click at [88, 34] on div at bounding box center [89, 34] width 6 height 5
click at [93, 34] on div at bounding box center [94, 34] width 6 height 5
click at [94, 32] on div at bounding box center [94, 34] width 6 height 5
click at [94, 30] on div at bounding box center [94, 30] width 6 height 5
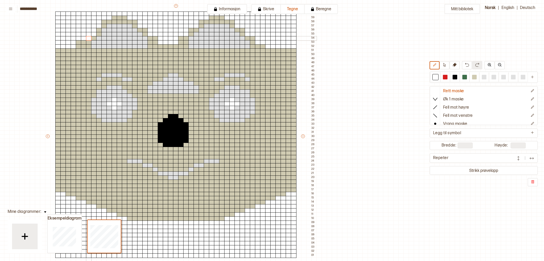
drag, startPoint x: 88, startPoint y: 37, endPoint x: 85, endPoint y: 39, distance: 3.6
click at [87, 37] on div at bounding box center [89, 38] width 6 height 5
drag, startPoint x: 84, startPoint y: 41, endPoint x: 81, endPoint y: 41, distance: 2.8
click at [84, 41] on div at bounding box center [84, 42] width 6 height 5
click at [78, 42] on div at bounding box center [79, 42] width 6 height 5
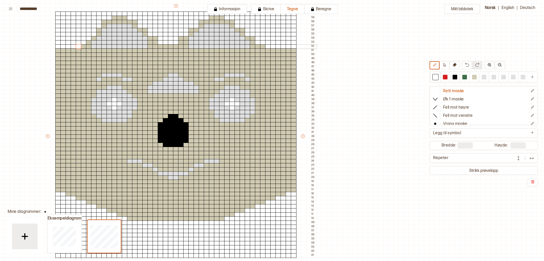
drag, startPoint x: 77, startPoint y: 44, endPoint x: 80, endPoint y: 45, distance: 3.4
click at [79, 45] on div at bounding box center [79, 46] width 6 height 5
click at [82, 45] on div at bounding box center [84, 46] width 6 height 5
drag, startPoint x: 474, startPoint y: 77, endPoint x: 471, endPoint y: 77, distance: 3.2
click at [473, 77] on div at bounding box center [474, 77] width 5 height 5
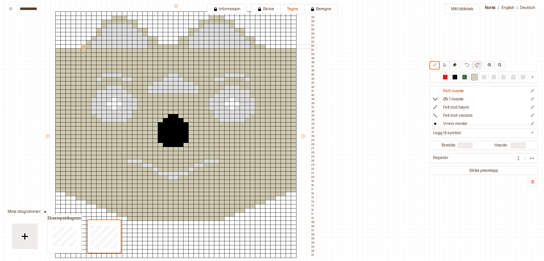
drag, startPoint x: 86, startPoint y: 46, endPoint x: 82, endPoint y: 46, distance: 3.9
click at [86, 46] on div at bounding box center [84, 46] width 6 height 5
click at [79, 46] on div at bounding box center [79, 46] width 6 height 5
drag, startPoint x: 483, startPoint y: 75, endPoint x: 461, endPoint y: 69, distance: 22.7
click at [482, 75] on div at bounding box center [484, 77] width 5 height 5
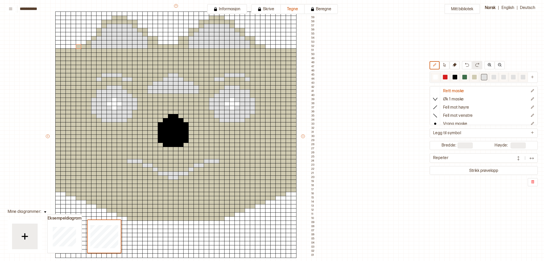
click at [477, 76] on div at bounding box center [474, 77] width 5 height 5
click at [100, 38] on div at bounding box center [99, 38] width 6 height 5
click at [95, 33] on div at bounding box center [94, 34] width 6 height 5
click at [95, 29] on div at bounding box center [94, 30] width 6 height 5
click at [483, 78] on div at bounding box center [484, 77] width 5 height 5
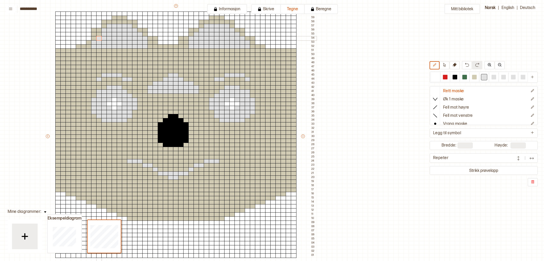
click at [99, 37] on div at bounding box center [99, 38] width 6 height 5
click at [89, 46] on div at bounding box center [89, 46] width 6 height 5
click at [90, 43] on div at bounding box center [89, 42] width 6 height 5
drag, startPoint x: 95, startPoint y: 39, endPoint x: 97, endPoint y: 38, distance: 2.7
click at [95, 39] on div at bounding box center [94, 38] width 6 height 5
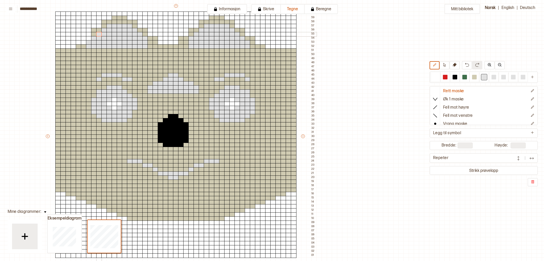
click at [99, 36] on div at bounding box center [99, 34] width 6 height 5
drag, startPoint x: 474, startPoint y: 78, endPoint x: 450, endPoint y: 71, distance: 24.7
click at [473, 78] on div at bounding box center [474, 77] width 5 height 5
click at [73, 46] on div at bounding box center [74, 46] width 6 height 5
click at [83, 42] on div at bounding box center [84, 42] width 6 height 5
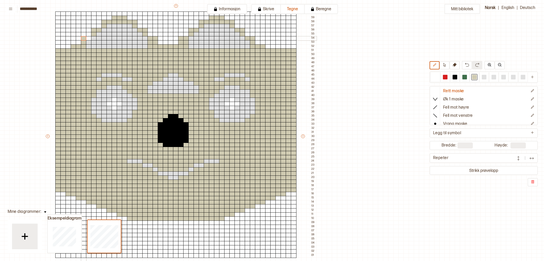
drag, startPoint x: 83, startPoint y: 39, endPoint x: 87, endPoint y: 39, distance: 4.1
click at [84, 39] on div at bounding box center [84, 38] width 6 height 5
click at [89, 39] on div at bounding box center [89, 38] width 6 height 5
drag, startPoint x: 131, startPoint y: 79, endPoint x: 153, endPoint y: 78, distance: 22.1
click at [98, 78] on div "+ + + + 47 46 45 44 43 42 41 40 39 38 37 36 35 34 33 32 31 30 29 28 27 26 25 24…" at bounding box center [181, 138] width 272 height 271
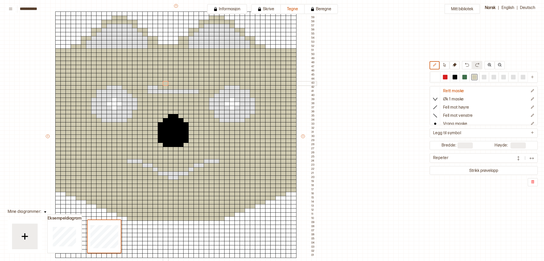
drag, startPoint x: 214, startPoint y: 79, endPoint x: 549, endPoint y: 129, distance: 338.1
click at [544, 129] on html "**********" at bounding box center [272, 130] width 544 height 261
drag, startPoint x: 127, startPoint y: 162, endPoint x: 215, endPoint y: 159, distance: 87.9
click at [219, 160] on div "+ + + + 47 46 45 44 43 42 41 40 39 38 37 36 35 34 33 32 31 30 29 28 27 26 25 24…" at bounding box center [181, 138] width 272 height 271
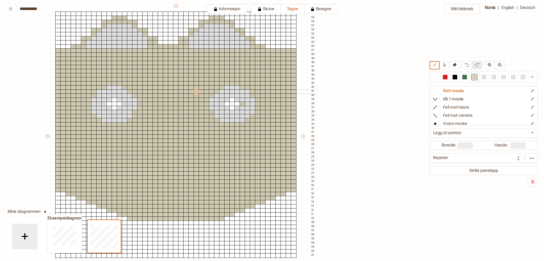
drag, startPoint x: 155, startPoint y: 120, endPoint x: 194, endPoint y: 93, distance: 46.9
click at [194, 93] on div "+ + + + 47 46 45 44 43 42 41 40 39 38 37 36 35 34 33 32 31 30 29 28 27 26 25 24…" at bounding box center [181, 138] width 272 height 271
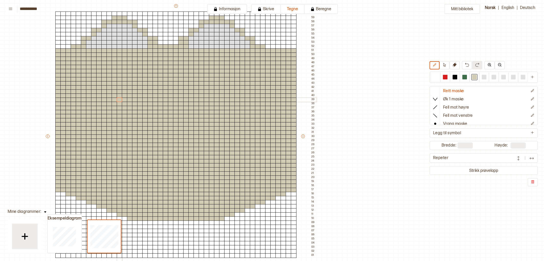
drag, startPoint x: 227, startPoint y: 86, endPoint x: 118, endPoint y: 101, distance: 110.1
click at [117, 100] on div "+ + + + 47 46 45 44 43 42 41 40 39 38 37 36 35 34 33 32 31 30 29 28 27 26 25 24…" at bounding box center [181, 138] width 272 height 271
drag, startPoint x: 485, startPoint y: 78, endPoint x: 454, endPoint y: 76, distance: 30.8
click at [483, 78] on div at bounding box center [484, 77] width 5 height 5
click at [202, 76] on div at bounding box center [202, 75] width 6 height 5
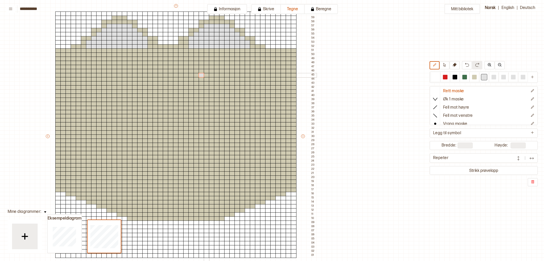
drag, startPoint x: 208, startPoint y: 76, endPoint x: 205, endPoint y: 76, distance: 3.1
click at [208, 76] on div at bounding box center [207, 75] width 6 height 5
drag, startPoint x: 195, startPoint y: 79, endPoint x: 211, endPoint y: 79, distance: 16.1
click at [211, 79] on div "+ + + + 47 46 45 44 43 42 41 40 39 38 37 36 35 34 33 32 31 30 29 28 27 26 25 24…" at bounding box center [181, 138] width 272 height 271
drag, startPoint x: 191, startPoint y: 83, endPoint x: 217, endPoint y: 83, distance: 25.4
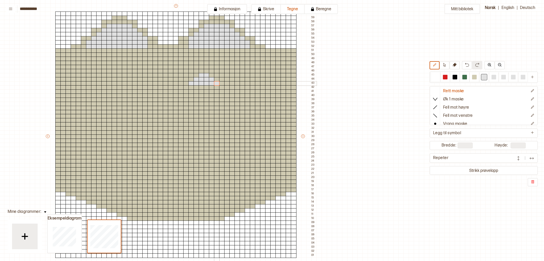
click at [217, 83] on div "+ + + + 47 46 45 44 43 42 41 40 39 38 37 36 35 34 33 32 31 30 29 28 27 26 25 24…" at bounding box center [181, 138] width 272 height 271
drag, startPoint x: 196, startPoint y: 87, endPoint x: 207, endPoint y: 89, distance: 11.2
click at [211, 87] on div "+ + + + 47 46 45 44 43 42 41 40 39 38 37 36 35 34 33 32 31 30 29 28 27 26 25 24…" at bounding box center [181, 138] width 272 height 271
drag, startPoint x: 199, startPoint y: 93, endPoint x: 207, endPoint y: 92, distance: 7.7
click at [207, 92] on div "+ + + + 47 46 45 44 43 42 41 40 39 38 37 36 35 34 33 32 31 30 29 28 27 26 25 24…" at bounding box center [181, 138] width 272 height 271
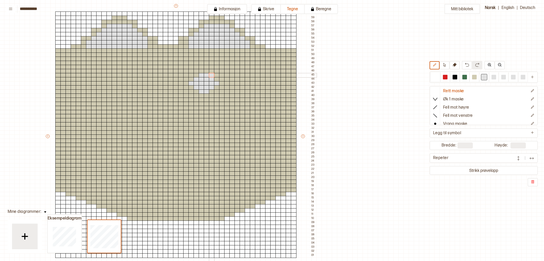
drag, startPoint x: 212, startPoint y: 74, endPoint x: 213, endPoint y: 77, distance: 3.2
click at [212, 75] on div at bounding box center [212, 75] width 6 height 5
click at [212, 91] on div at bounding box center [212, 91] width 6 height 5
drag, startPoint x: 216, startPoint y: 79, endPoint x: 222, endPoint y: 85, distance: 7.6
click at [217, 80] on div at bounding box center [217, 79] width 6 height 5
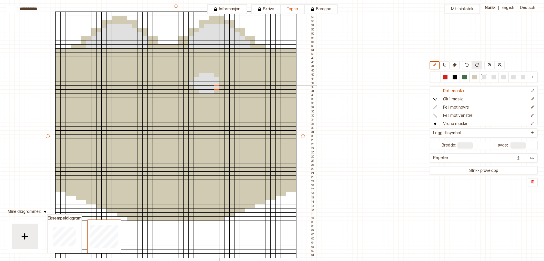
drag, startPoint x: 218, startPoint y: 87, endPoint x: 221, endPoint y: 86, distance: 3.2
click at [219, 87] on div at bounding box center [217, 87] width 6 height 5
click at [222, 85] on div at bounding box center [222, 83] width 6 height 5
drag, startPoint x: 146, startPoint y: 82, endPoint x: 129, endPoint y: 82, distance: 16.9
click at [129, 82] on div "+ + + + 47 46 45 44 43 42 41 40 39 38 37 36 35 34 33 32 31 30 29 28 27 26 25 24…" at bounding box center [181, 138] width 272 height 271
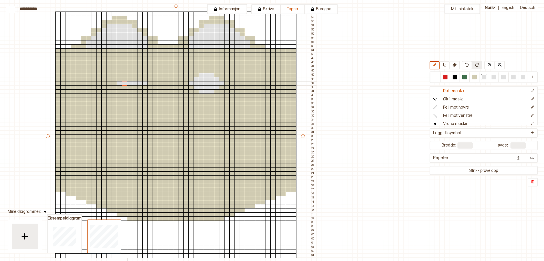
drag, startPoint x: 119, startPoint y: 84, endPoint x: 123, endPoint y: 84, distance: 4.1
click at [123, 84] on div "+ + + + 47 46 45 44 43 42 41 40 39 38 37 36 35 34 33 32 31 30 29 28 27 26 25 24…" at bounding box center [181, 138] width 272 height 271
drag, startPoint x: 124, startPoint y: 80, endPoint x: 138, endPoint y: 80, distance: 14.1
click at [138, 80] on div "+ + + + 47 46 45 44 43 42 41 40 39 38 37 36 35 34 33 32 31 30 29 28 27 26 25 24…" at bounding box center [181, 138] width 272 height 271
click at [115, 83] on div at bounding box center [115, 83] width 6 height 5
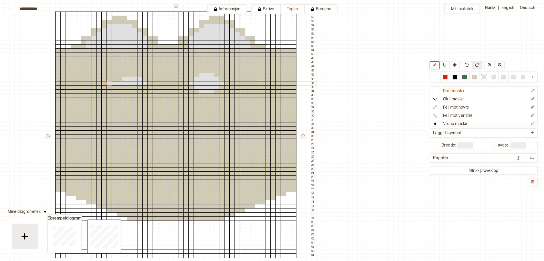
click at [110, 83] on div at bounding box center [110, 83] width 6 height 5
drag, startPoint x: 475, startPoint y: 78, endPoint x: 399, endPoint y: 63, distance: 77.0
click at [474, 78] on div at bounding box center [474, 77] width 5 height 5
click at [108, 83] on div at bounding box center [110, 83] width 6 height 5
drag, startPoint x: 484, startPoint y: 78, endPoint x: 452, endPoint y: 72, distance: 32.1
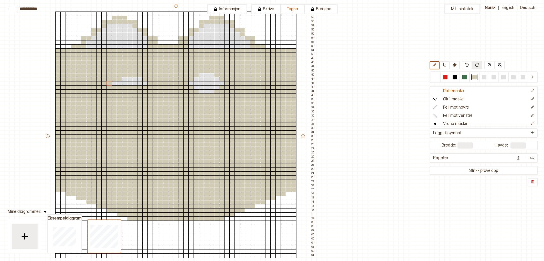
click at [480, 77] on div at bounding box center [485, 76] width 10 height 9
click at [119, 78] on div at bounding box center [120, 79] width 6 height 5
drag, startPoint x: 124, startPoint y: 76, endPoint x: 136, endPoint y: 76, distance: 11.5
click at [136, 76] on div "+ + + + 47 46 45 44 43 42 41 40 39 38 37 36 35 34 33 32 31 30 29 28 27 26 25 24…" at bounding box center [181, 138] width 272 height 271
drag, startPoint x: 139, startPoint y: 86, endPoint x: 120, endPoint y: 87, distance: 18.5
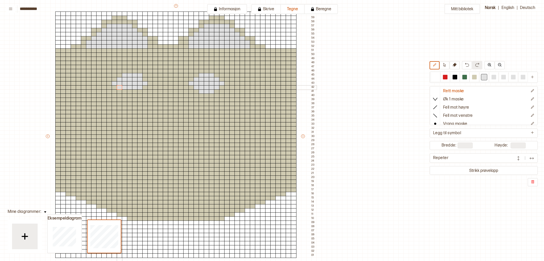
click at [120, 87] on div "+ + + + 47 46 45 44 43 42 41 40 39 38 37 36 35 34 33 32 31 30 29 28 27 26 25 24…" at bounding box center [181, 138] width 272 height 271
drag, startPoint x: 125, startPoint y: 94, endPoint x: 133, endPoint y: 94, distance: 7.7
click at [133, 94] on div "+ + + + 47 46 45 44 43 42 41 40 39 38 37 36 35 34 33 32 31 30 29 28 27 26 25 24…" at bounding box center [181, 138] width 272 height 271
drag, startPoint x: 134, startPoint y: 92, endPoint x: 126, endPoint y: 91, distance: 9.0
click at [126, 91] on div "+ + + + 47 46 45 44 43 42 41 40 39 38 37 36 35 34 33 32 31 30 29 28 27 26 25 24…" at bounding box center [181, 138] width 272 height 271
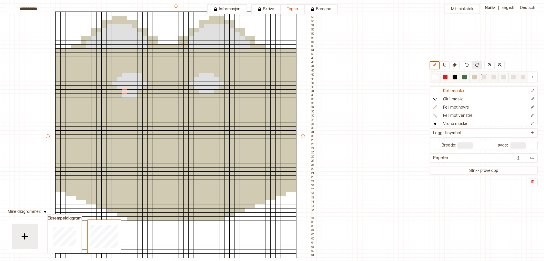
click at [474, 78] on div at bounding box center [474, 77] width 5 height 5
drag, startPoint x: 125, startPoint y: 97, endPoint x: 136, endPoint y: 98, distance: 11.8
click at [136, 98] on div "+ + + + 47 46 45 44 43 42 41 40 39 38 37 36 35 34 33 32 31 30 29 28 27 26 25 24…" at bounding box center [181, 138] width 272 height 271
click at [136, 96] on div at bounding box center [135, 96] width 6 height 5
click at [141, 75] on div at bounding box center [140, 75] width 6 height 5
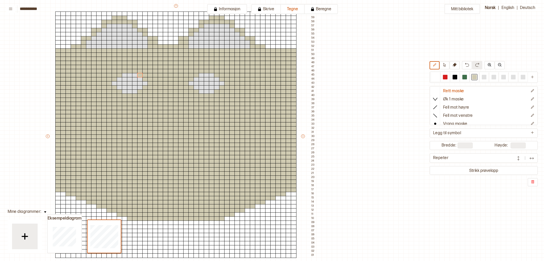
click at [357, 92] on div "Mitt bibliotek Rett maske Øk 1 maske Fell mot høyre Fell mot venstre Vrang mask…" at bounding box center [446, 215] width 1089 height 522
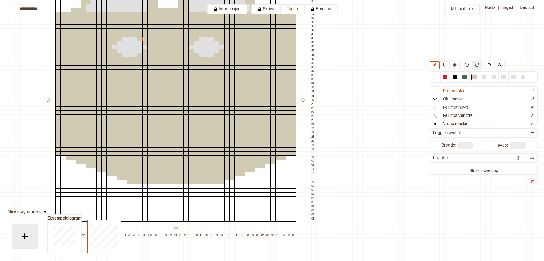
scroll to position [97, 98]
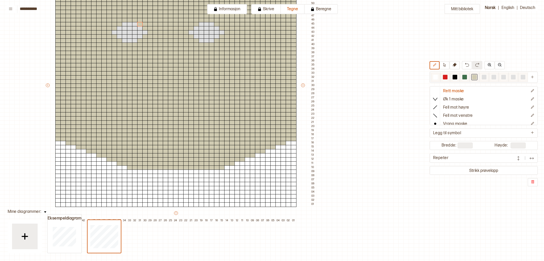
click at [484, 77] on div at bounding box center [484, 77] width 5 height 5
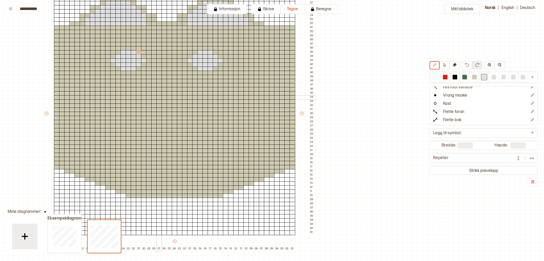
scroll to position [69, 100]
drag, startPoint x: 154, startPoint y: 85, endPoint x: 179, endPoint y: 86, distance: 25.1
click at [179, 86] on div "+ + + + 47 46 45 44 43 42 41 40 39 38 37 36 35 34 33 32 31 30 29 28 27 26 25 24…" at bounding box center [180, 115] width 272 height 271
drag, startPoint x: 148, startPoint y: 89, endPoint x: 183, endPoint y: 89, distance: 34.6
click at [183, 89] on div "+ + + + 47 46 45 44 43 42 41 40 39 38 37 36 35 34 33 32 31 30 29 28 27 26 25 24…" at bounding box center [180, 115] width 272 height 271
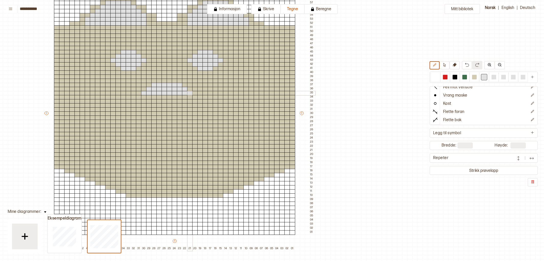
drag, startPoint x: 143, startPoint y: 94, endPoint x: 190, endPoint y: 93, distance: 47.4
click at [190, 93] on div "+ + + + 47 46 45 44 43 42 41 40 39 38 37 36 35 34 33 32 31 30 29 28 27 26 25 24…" at bounding box center [180, 115] width 272 height 271
drag, startPoint x: 143, startPoint y: 98, endPoint x: 189, endPoint y: 97, distance: 45.3
click at [189, 97] on div "+ + + + 47 46 45 44 43 42 41 40 39 38 37 36 35 34 33 32 31 30 29 28 27 26 25 24…" at bounding box center [180, 115] width 272 height 271
drag, startPoint x: 151, startPoint y: 102, endPoint x: 184, endPoint y: 102, distance: 33.3
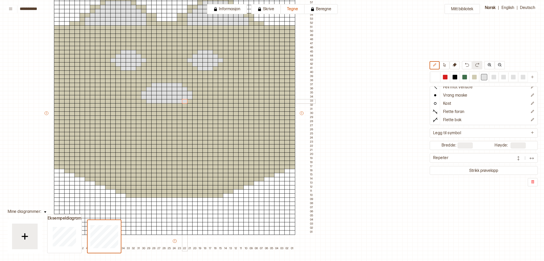
click at [184, 102] on div "+ + + + 47 46 45 44 43 42 41 40 39 38 37 36 35 34 33 32 31 30 29 28 27 26 25 24…" at bounding box center [180, 115] width 272 height 271
drag, startPoint x: 158, startPoint y: 107, endPoint x: 179, endPoint y: 106, distance: 20.8
click at [179, 106] on div "+ + + + 47 46 45 44 43 42 41 40 39 38 37 36 35 34 33 32 31 30 29 28 27 26 25 24…" at bounding box center [180, 115] width 272 height 271
drag, startPoint x: 160, startPoint y: 109, endPoint x: 172, endPoint y: 109, distance: 12.0
click at [173, 109] on div "+ + + + 47 46 45 44 43 42 41 40 39 38 37 36 35 34 33 32 31 30 29 28 27 26 25 24…" at bounding box center [180, 115] width 272 height 271
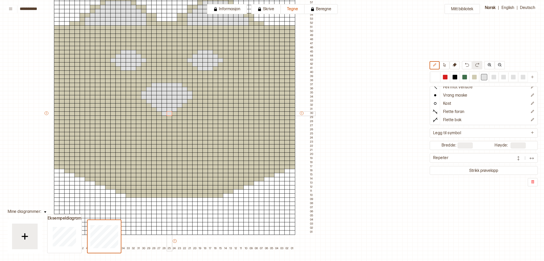
drag, startPoint x: 164, startPoint y: 114, endPoint x: 168, endPoint y: 113, distance: 3.9
click at [167, 113] on div "+ + + + 47 46 45 44 43 42 41 40 39 38 37 36 35 34 33 32 31 30 29 28 27 26 25 24…" at bounding box center [180, 115] width 272 height 271
click at [112, 61] on div at bounding box center [113, 60] width 6 height 5
drag, startPoint x: 475, startPoint y: 78, endPoint x: 227, endPoint y: 68, distance: 248.1
click at [472, 78] on div at bounding box center [475, 77] width 6 height 6
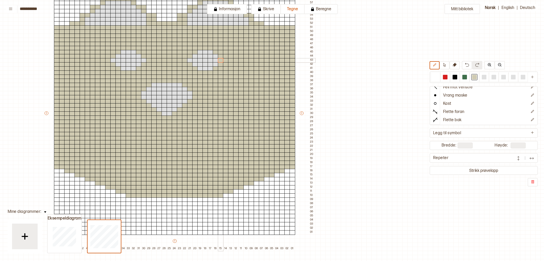
click at [221, 60] on div at bounding box center [221, 60] width 6 height 5
click at [113, 61] on div at bounding box center [113, 60] width 6 height 5
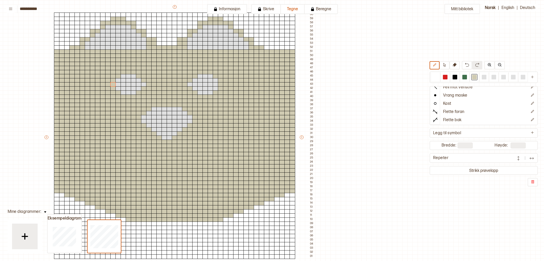
scroll to position [39, 100]
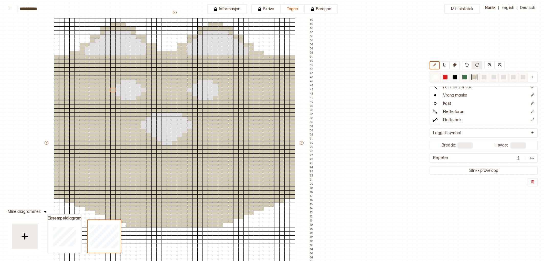
click at [476, 76] on div at bounding box center [474, 77] width 5 height 5
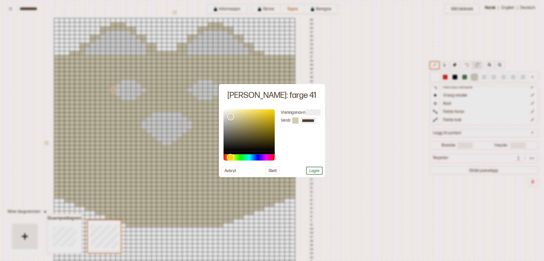
drag, startPoint x: 377, startPoint y: 85, endPoint x: 238, endPoint y: 70, distance: 140.1
click at [376, 85] on div at bounding box center [272, 130] width 544 height 261
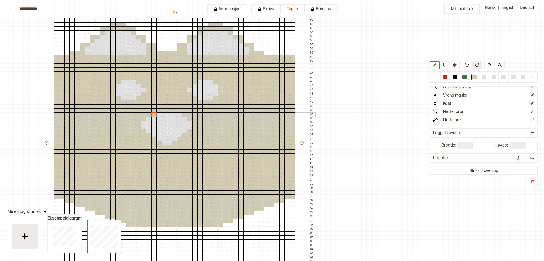
click at [154, 114] on div at bounding box center [154, 114] width 6 height 5
drag, startPoint x: 149, startPoint y: 118, endPoint x: 146, endPoint y: 119, distance: 3.3
click at [148, 118] on div at bounding box center [149, 119] width 6 height 5
drag, startPoint x: 143, startPoint y: 121, endPoint x: 170, endPoint y: 119, distance: 26.5
click at [144, 121] on div at bounding box center [144, 123] width 6 height 5
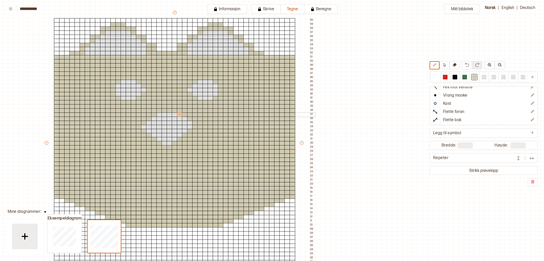
drag, startPoint x: 182, startPoint y: 115, endPoint x: 184, endPoint y: 117, distance: 3.5
click at [182, 115] on div at bounding box center [180, 114] width 6 height 5
drag, startPoint x: 185, startPoint y: 118, endPoint x: 188, endPoint y: 120, distance: 3.8
click at [185, 118] on div at bounding box center [185, 119] width 6 height 5
click at [190, 122] on div at bounding box center [190, 123] width 6 height 5
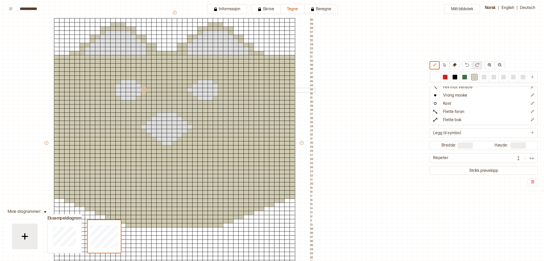
click at [143, 90] on div at bounding box center [144, 90] width 6 height 5
drag, startPoint x: 189, startPoint y: 90, endPoint x: 212, endPoint y: 90, distance: 23.1
click at [189, 90] on div at bounding box center [190, 90] width 6 height 5
drag, startPoint x: 407, startPoint y: 107, endPoint x: 400, endPoint y: 107, distance: 6.7
click at [406, 106] on div "Mitt bibliotek Rett maske Øk 1 maske Fell mot høyre Fell mot venstre Vrang mask…" at bounding box center [444, 222] width 1089 height 522
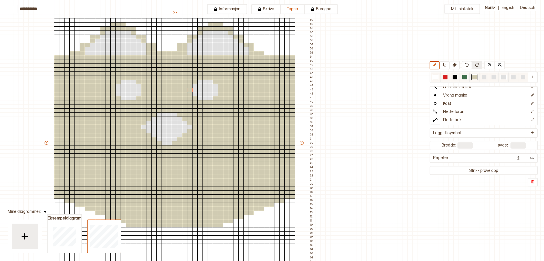
drag, startPoint x: 437, startPoint y: 76, endPoint x: 434, endPoint y: 76, distance: 2.8
click at [437, 76] on div at bounding box center [435, 77] width 5 height 5
drag, startPoint x: 273, startPoint y: 56, endPoint x: 289, endPoint y: 60, distance: 16.7
click at [289, 60] on div "+ + + + 47 46 45 44 43 42 41 40 39 38 37 36 35 34 33 32 31 30 29 28 27 26 25 24…" at bounding box center [180, 145] width 272 height 271
click at [468, 144] on input "**" at bounding box center [465, 145] width 15 height 6
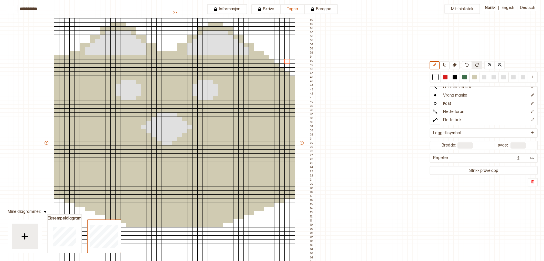
type input "*"
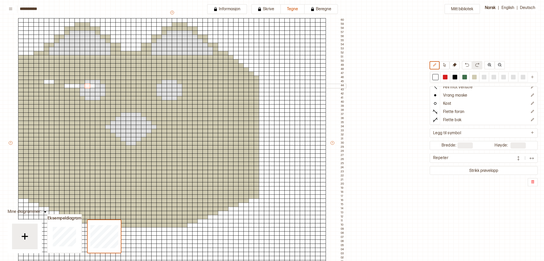
drag, startPoint x: 47, startPoint y: 83, endPoint x: 89, endPoint y: 86, distance: 41.6
click at [89, 86] on div "+ + + + 60 59 58 57 56 55 54 53 52 51 50 49 48 47 46 45 44 43 42 41 40 39 38 37…" at bounding box center [177, 145] width 338 height 271
drag, startPoint x: 473, startPoint y: 78, endPoint x: 451, endPoint y: 80, distance: 22.1
click at [473, 78] on div at bounding box center [474, 77] width 5 height 5
drag, startPoint x: 76, startPoint y: 84, endPoint x: 45, endPoint y: 81, distance: 31.4
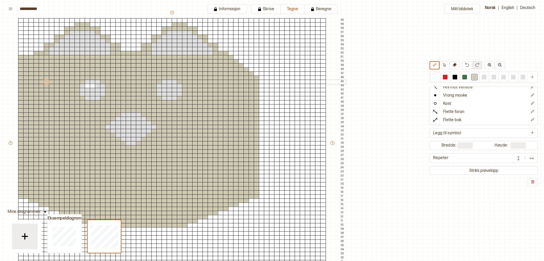
click at [45, 81] on div "+ + + + 60 59 58 57 56 55 54 53 52 51 50 49 48 47 46 45 44 43 42 41 40 39 38 37…" at bounding box center [177, 145] width 338 height 271
drag, startPoint x: 484, startPoint y: 76, endPoint x: 154, endPoint y: 69, distance: 330.0
click at [479, 76] on div at bounding box center [479, 76] width 97 height 9
drag, startPoint x: 93, startPoint y: 86, endPoint x: 88, endPoint y: 86, distance: 4.9
click at [88, 86] on div "+ + + + 60 59 58 57 56 55 54 53 52 51 50 49 48 47 46 45 44 43 42 41 40 39 38 37…" at bounding box center [177, 145] width 338 height 271
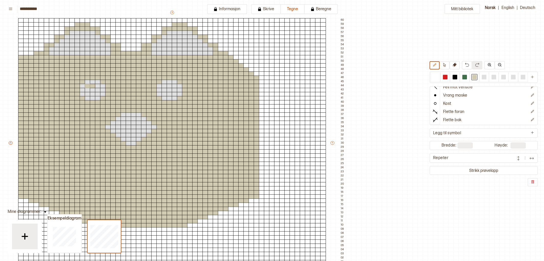
click at [11, 144] on button "+" at bounding box center [11, 143] width 4 height 4
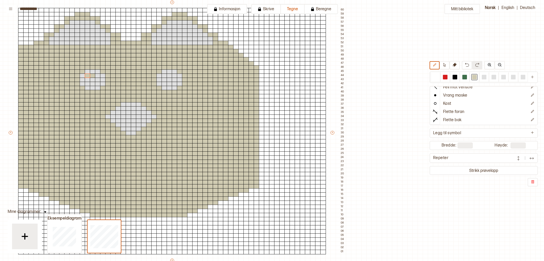
scroll to position [50, 99]
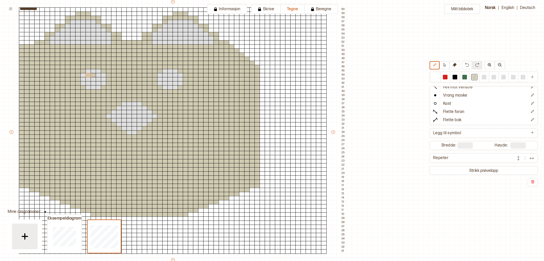
click at [390, 98] on div "Mitt bibliotek Rett maske Øk 1 maske Fell mot høyre Fell mot venstre Vrang mask…" at bounding box center [445, 211] width 1089 height 522
click at [483, 77] on div at bounding box center [484, 77] width 5 height 5
drag, startPoint x: 89, startPoint y: 75, endPoint x: 96, endPoint y: 75, distance: 7.2
click at [96, 75] on div "+ + + + 60 59 58 57 56 55 54 53 52 51 50 49 48 47 46 45 44 43 42 41 40 39 38 37…" at bounding box center [178, 134] width 338 height 271
click at [324, 100] on div at bounding box center [324, 100] width 6 height 5
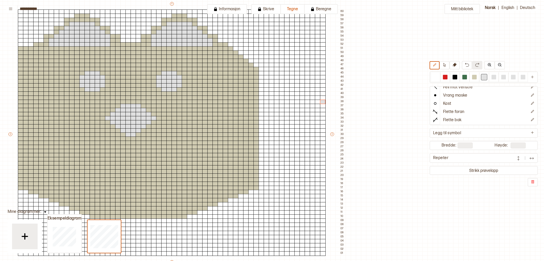
scroll to position [47, 100]
click at [435, 77] on div at bounding box center [435, 77] width 5 height 5
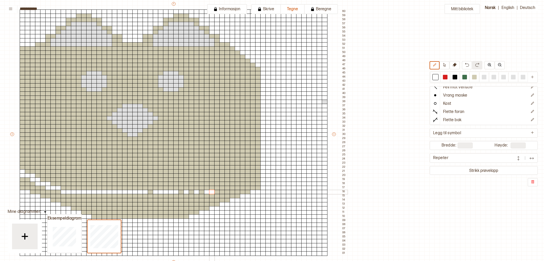
drag, startPoint x: 21, startPoint y: 172, endPoint x: 211, endPoint y: 191, distance: 191.3
click at [212, 191] on div "+ + + + 60 59 58 57 56 55 54 53 52 51 50 49 48 47 46 45 44 43 42 41 40 39 38 37…" at bounding box center [178, 136] width 338 height 271
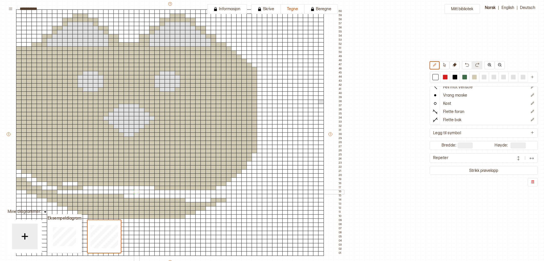
drag, startPoint x: 256, startPoint y: 156, endPoint x: 200, endPoint y: 202, distance: 72.4
click at [155, 201] on div "+ + + + 60 59 58 57 56 55 54 53 52 51 50 49 48 47 46 45 44 43 42 41 40 39 38 37…" at bounding box center [175, 136] width 338 height 271
drag, startPoint x: 229, startPoint y: 197, endPoint x: 250, endPoint y: 190, distance: 22.2
click at [193, 212] on div "+ + + + 60 59 58 57 56 55 54 53 52 51 50 49 48 47 46 45 44 43 42 41 40 39 38 37…" at bounding box center [175, 136] width 338 height 271
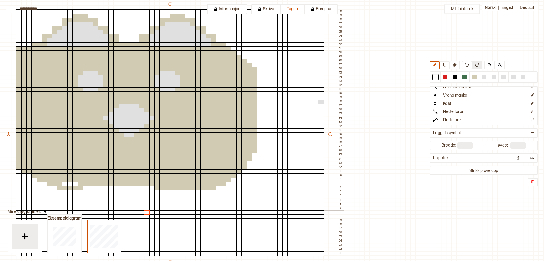
drag, startPoint x: 17, startPoint y: 181, endPoint x: 148, endPoint y: 213, distance: 134.0
click at [148, 213] on div "+ + + + 60 59 58 57 56 55 54 53 52 51 50 49 48 47 46 45 44 43 42 41 40 39 38 37…" at bounding box center [175, 136] width 338 height 271
drag, startPoint x: 211, startPoint y: 189, endPoint x: 40, endPoint y: 188, distance: 170.1
click at [40, 187] on div "+ + + + 60 59 58 57 56 55 54 53 52 51 50 49 48 47 46 45 44 43 42 41 40 39 38 37…" at bounding box center [175, 136] width 338 height 271
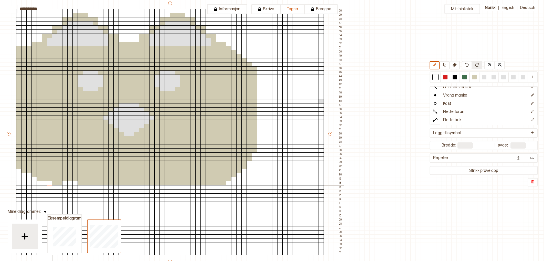
click at [48, 185] on div at bounding box center [50, 183] width 6 height 5
drag, startPoint x: 45, startPoint y: 180, endPoint x: 42, endPoint y: 178, distance: 4.4
click at [45, 180] on div at bounding box center [45, 179] width 6 height 5
click at [37, 175] on div at bounding box center [40, 175] width 6 height 5
drag, startPoint x: 33, startPoint y: 172, endPoint x: 31, endPoint y: 169, distance: 3.8
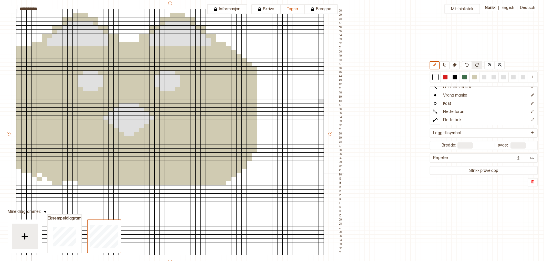
click at [33, 171] on div at bounding box center [35, 171] width 6 height 5
drag, startPoint x: 29, startPoint y: 168, endPoint x: 27, endPoint y: 165, distance: 2.9
click at [28, 166] on div at bounding box center [29, 167] width 6 height 5
drag, startPoint x: 24, startPoint y: 162, endPoint x: 21, endPoint y: 160, distance: 3.7
click at [24, 162] on div at bounding box center [24, 163] width 6 height 5
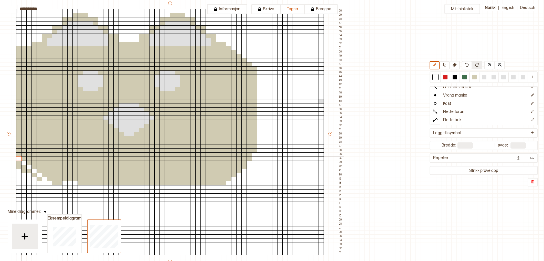
click at [19, 158] on div at bounding box center [19, 159] width 6 height 5
drag, startPoint x: 19, startPoint y: 160, endPoint x: 41, endPoint y: 181, distance: 30.3
click at [41, 181] on div "+ + + + 60 59 58 57 56 55 54 53 52 51 50 49 48 47 46 45 44 43 42 41 40 39 38 37…" at bounding box center [175, 136] width 338 height 271
click at [19, 156] on div at bounding box center [19, 154] width 6 height 5
drag, startPoint x: 58, startPoint y: 183, endPoint x: 111, endPoint y: 194, distance: 53.3
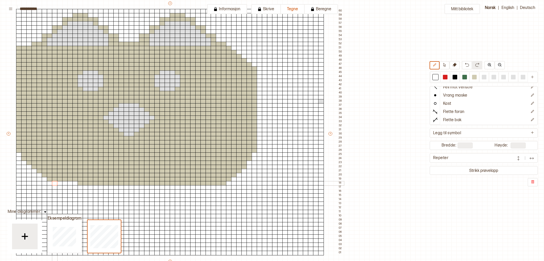
click at [55, 183] on div "+ + + + 60 59 58 57 56 55 54 53 52 51 50 49 48 47 46 45 44 43 42 41 40 39 38 37…" at bounding box center [175, 136] width 338 height 271
drag, startPoint x: 224, startPoint y: 184, endPoint x: 180, endPoint y: 184, distance: 44.3
click at [180, 184] on div "+ + + + 60 59 58 57 56 55 54 53 52 51 50 49 48 47 46 45 44 43 42 41 40 39 38 37…" at bounding box center [175, 136] width 338 height 271
drag, startPoint x: 255, startPoint y: 141, endPoint x: 255, endPoint y: 151, distance: 10.3
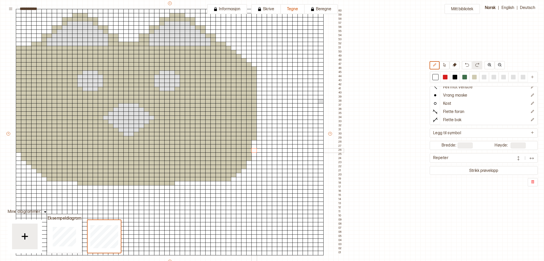
click at [255, 151] on div "+ + + + 60 59 58 57 56 55 54 53 52 51 50 49 48 47 46 45 44 43 42 41 40 39 38 37…" at bounding box center [175, 136] width 338 height 271
drag, startPoint x: 251, startPoint y: 151, endPoint x: 246, endPoint y: 164, distance: 13.7
click at [246, 164] on div "+ + + + 60 59 58 57 56 55 54 53 52 51 50 49 48 47 46 45 44 43 42 41 40 39 38 37…" at bounding box center [175, 136] width 338 height 271
drag, startPoint x: 213, startPoint y: 179, endPoint x: 197, endPoint y: 179, distance: 15.6
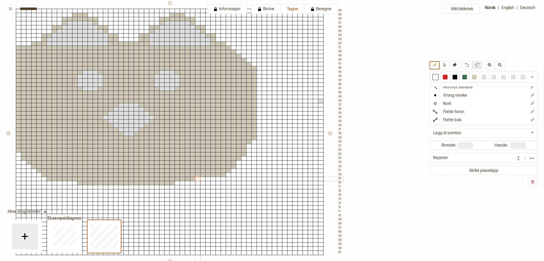
click at [198, 179] on div "+ + + + 60 59 58 57 56 55 54 53 52 51 50 49 48 47 46 45 44 43 42 41 40 39 38 37…" at bounding box center [175, 136] width 338 height 271
drag, startPoint x: 48, startPoint y: 180, endPoint x: 52, endPoint y: 180, distance: 4.6
click at [53, 180] on div "+ + + + 60 59 58 57 56 55 54 53 52 51 50 49 48 47 46 45 44 43 42 41 40 39 38 37…" at bounding box center [174, 136] width 338 height 271
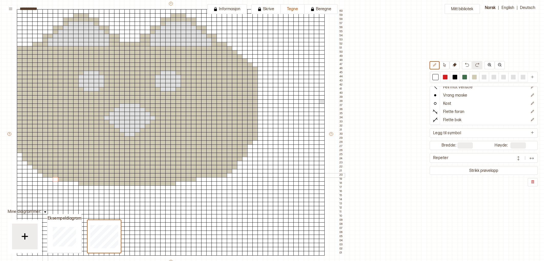
scroll to position [48, 102]
click at [474, 77] on div at bounding box center [474, 77] width 5 height 5
click at [40, 175] on div at bounding box center [40, 175] width 6 height 5
click at [35, 175] on div at bounding box center [35, 175] width 6 height 5
drag, startPoint x: 33, startPoint y: 172, endPoint x: 30, endPoint y: 171, distance: 2.9
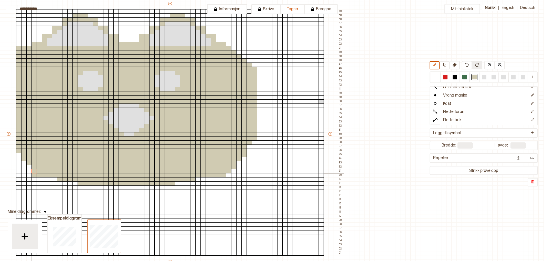
click at [32, 172] on div at bounding box center [35, 171] width 6 height 5
click at [29, 171] on div at bounding box center [29, 171] width 6 height 5
click at [28, 168] on div at bounding box center [29, 167] width 6 height 5
click at [24, 167] on div at bounding box center [24, 167] width 6 height 5
drag, startPoint x: 24, startPoint y: 163, endPoint x: 17, endPoint y: 162, distance: 7.1
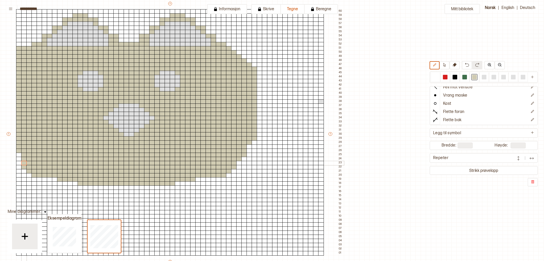
click at [19, 162] on div "+ + + + 60 59 58 57 56 55 54 53 52 51 50 49 48 47 46 45 44 43 42 41 40 39 38 37…" at bounding box center [175, 136] width 338 height 271
click at [17, 162] on div at bounding box center [19, 163] width 6 height 5
drag, startPoint x: 17, startPoint y: 160, endPoint x: 19, endPoint y: 155, distance: 4.8
click at [17, 159] on div at bounding box center [19, 159] width 6 height 5
click at [19, 155] on div at bounding box center [19, 155] width 6 height 5
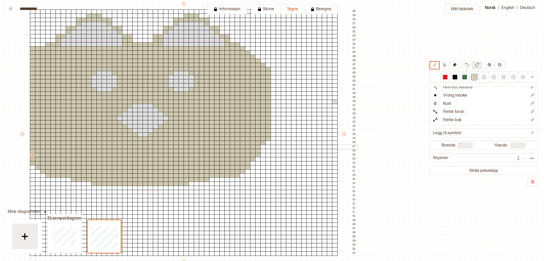
scroll to position [48, 87]
click at [468, 145] on input "**" at bounding box center [465, 145] width 15 height 6
type input "**"
click at [383, 174] on div "Mitt bibliotek Rett maske Øk 1 maske Fell mot høyre Fell mot venstre Vrang mask…" at bounding box center [457, 213] width 1089 height 522
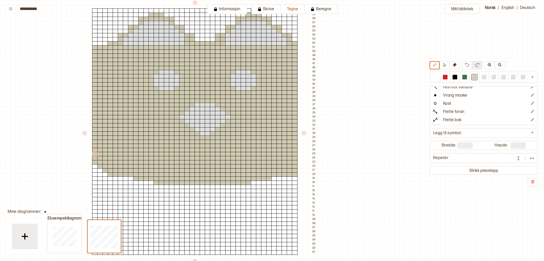
scroll to position [49, 74]
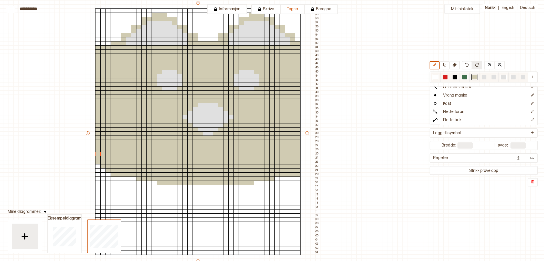
click at [434, 78] on div at bounding box center [435, 77] width 5 height 5
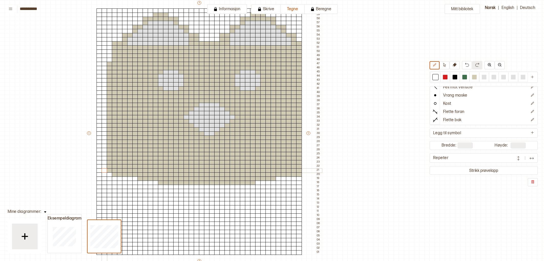
drag, startPoint x: 99, startPoint y: 48, endPoint x: 102, endPoint y: 171, distance: 123.0
click at [102, 171] on div "+ + + + 40 39 38 37 36 35 34 33 32 31 30 29 28 27 26 25 24 23 22 21 20 19 18 17…" at bounding box center [204, 135] width 236 height 271
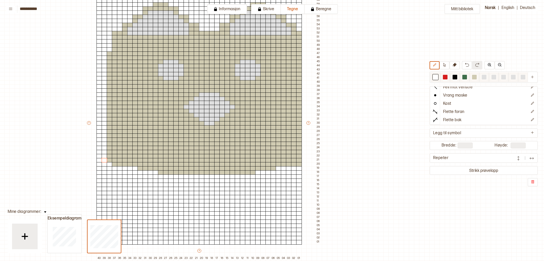
click at [475, 78] on div at bounding box center [474, 77] width 5 height 5
drag, startPoint x: 105, startPoint y: 58, endPoint x: 98, endPoint y: 128, distance: 70.0
click at [98, 128] on div "+ + + + 40 39 38 37 36 35 34 33 32 31 30 29 28 27 26 25 24 23 22 21 20 19 18 17…" at bounding box center [204, 125] width 236 height 271
click at [98, 120] on div at bounding box center [100, 119] width 6 height 5
drag, startPoint x: 97, startPoint y: 155, endPoint x: 99, endPoint y: 160, distance: 5.0
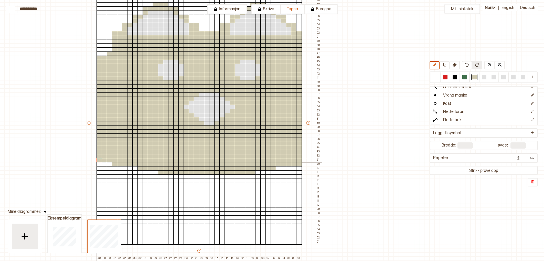
click at [99, 160] on div "+ + + + 40 39 38 37 36 35 34 33 32 31 30 29 28 27 26 25 24 23 22 21 20 19 18 17…" at bounding box center [204, 125] width 236 height 271
drag, startPoint x: 99, startPoint y: 164, endPoint x: 110, endPoint y: 164, distance: 11.3
click at [110, 164] on div "+ + + + 40 39 38 37 36 35 34 33 32 31 30 29 28 27 26 25 24 23 22 21 20 19 18 17…" at bounding box center [204, 125] width 236 height 271
drag, startPoint x: 98, startPoint y: 168, endPoint x: 99, endPoint y: 175, distance: 7.2
click at [99, 174] on div "+ + + + 40 39 38 37 36 35 34 33 32 31 30 29 28 27 26 25 24 23 22 21 20 19 18 17…" at bounding box center [204, 125] width 236 height 271
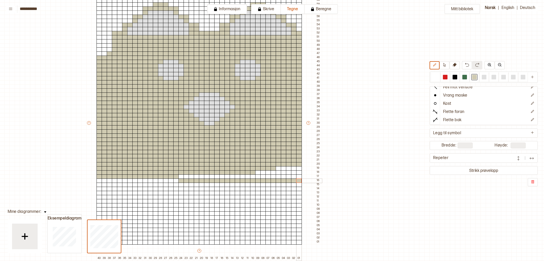
drag, startPoint x: 164, startPoint y: 177, endPoint x: 299, endPoint y: 179, distance: 135.0
click at [298, 180] on div "+ + + + 40 39 38 37 36 35 34 33 32 31 30 29 28 27 26 25 24 23 22 21 20 19 18 17…" at bounding box center [204, 125] width 236 height 271
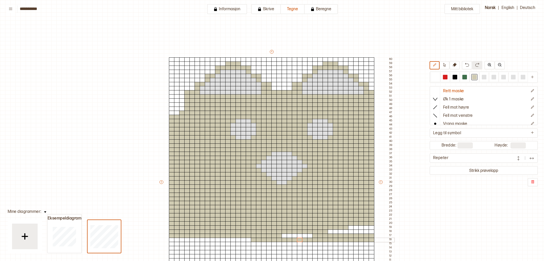
scroll to position [28, 0]
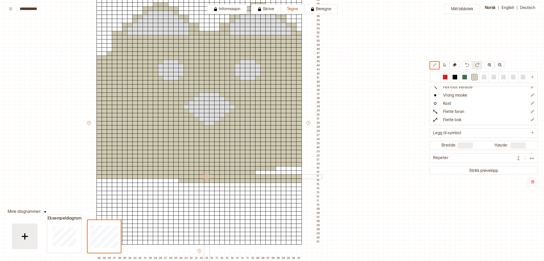
click at [209, 176] on div "+ + + + 40 39 38 37 36 35 34 33 32 31 30 29 28 27 26 25 24 23 22 21 20 19 18 17…" at bounding box center [204, 125] width 236 height 271
drag, startPoint x: 298, startPoint y: 167, endPoint x: 208, endPoint y: 178, distance: 90.6
click at [288, 173] on div "+ + + + 40 39 38 37 36 35 34 33 32 31 30 29 28 27 26 25 24 23 22 21 20 19 18 17…" at bounding box center [204, 125] width 236 height 271
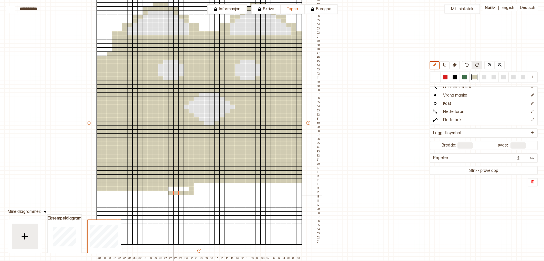
drag, startPoint x: 169, startPoint y: 178, endPoint x: 214, endPoint y: 175, distance: 45.4
click at [208, 182] on div "+ + + + 40 39 38 37 36 35 34 33 32 31 30 29 28 27 26 25 24 23 22 21 20 19 18 17…" at bounding box center [204, 125] width 236 height 271
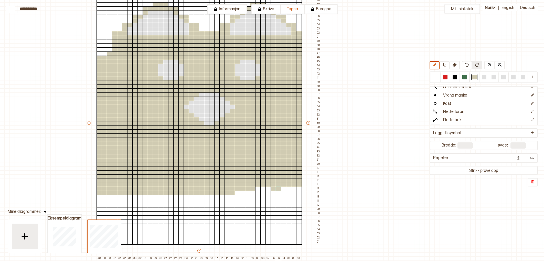
drag, startPoint x: 99, startPoint y: 194, endPoint x: 287, endPoint y: 186, distance: 188.2
click at [284, 186] on div "+ + + + 40 39 38 37 36 35 34 33 32 31 30 29 28 27 26 25 24 23 22 21 20 19 18 17…" at bounding box center [204, 125] width 236 height 271
drag, startPoint x: 299, startPoint y: 189, endPoint x: 254, endPoint y: 190, distance: 45.6
click at [254, 190] on div "+ + + + 40 39 38 37 36 35 34 33 32 31 30 29 28 27 26 25 24 23 22 21 20 19 18 17…" at bounding box center [204, 125] width 236 height 271
drag, startPoint x: 237, startPoint y: 193, endPoint x: 298, endPoint y: 192, distance: 61.0
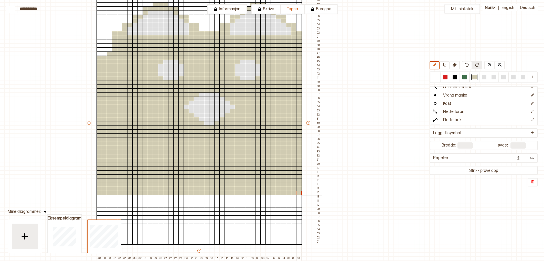
click at [299, 192] on div "+ + + + 40 39 38 37 36 35 34 33 32 31 30 29 28 27 26 25 24 23 22 21 20 19 18 17…" at bounding box center [204, 125] width 236 height 271
